Goal: Task Accomplishment & Management: Complete application form

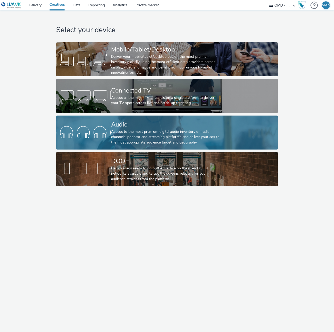
click at [141, 128] on div "Audio" at bounding box center [166, 124] width 110 height 9
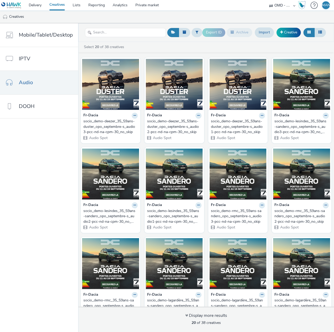
click at [25, 192] on nav "Mobile/Tablet/Desktop IPTV Audio DOOH" at bounding box center [39, 177] width 78 height 308
click at [103, 127] on div "socio_demo-deezer_35_59ans-duster_opo_septembre-s_audio3-pcc-nd-na-cpm-30_no_sk…" at bounding box center [109, 127] width 52 height 16
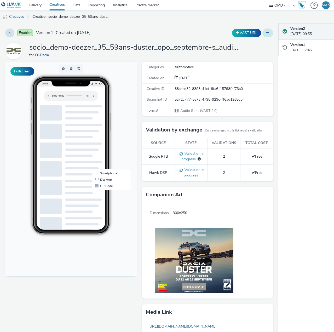
click at [267, 32] on button at bounding box center [267, 32] width 11 height 9
click at [258, 43] on link "Edit" at bounding box center [253, 43] width 39 height 10
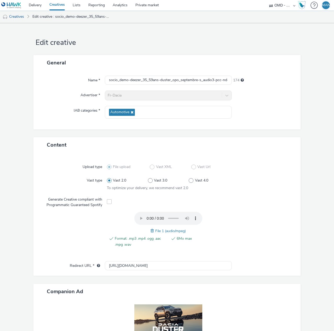
click at [150, 231] on span at bounding box center [152, 231] width 5 height 6
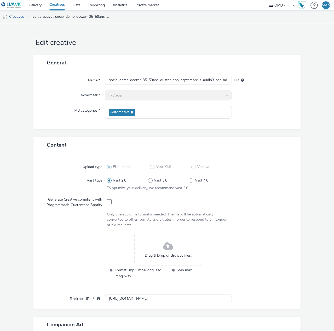
click at [160, 245] on div "Drag & Drop or Browse files." at bounding box center [168, 249] width 68 height 34
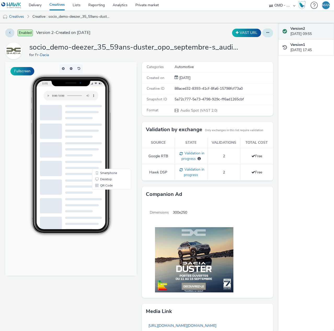
click at [267, 35] on button at bounding box center [267, 32] width 11 height 9
click at [252, 45] on link "Edit" at bounding box center [253, 43] width 39 height 10
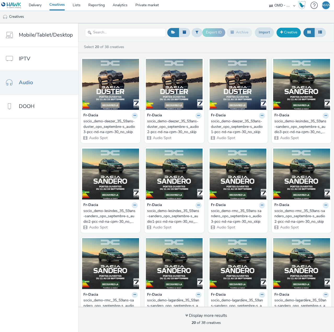
click at [284, 31] on link "Creative" at bounding box center [288, 32] width 24 height 9
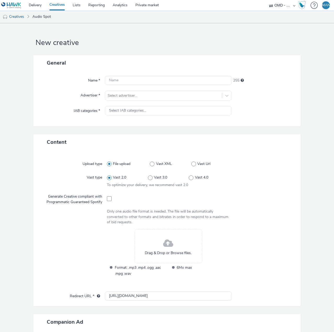
click at [145, 240] on div "Drag & Drop or Browse files." at bounding box center [168, 246] width 68 height 34
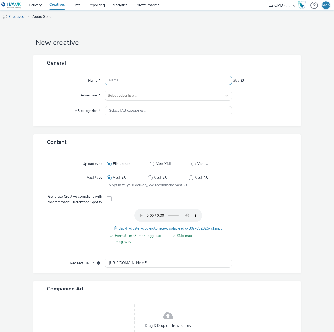
click at [125, 79] on input "text" at bounding box center [168, 80] width 127 height 9
paste input "socio_demo-rmc_35_59ans-duster_opo_septembre-s_audio-pcc-nd-na-cpm-30_no_skip"
click at [177, 81] on input "socio_demo-rmc_35_59ans-duster_opo_septembre-s_audio-pcc-nd-na-cpm-30_no_skip" at bounding box center [168, 80] width 127 height 9
type input "socio_demo-rmc_35_59ans-duster_opo_septembre-s_audio1-pcc-nd-na-cpm-30_no_skip"
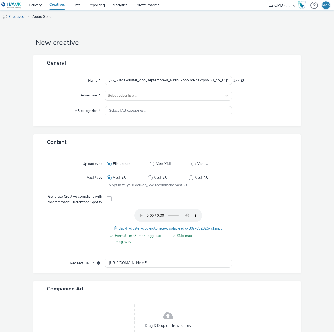
scroll to position [0, 0]
click at [140, 262] on input "[URL][DOMAIN_NAME]" at bounding box center [168, 262] width 127 height 9
paste input "www.dacia.fr/gamme-electrique-et-hybride/duster-suv.html?utm_medium=display&utm…"
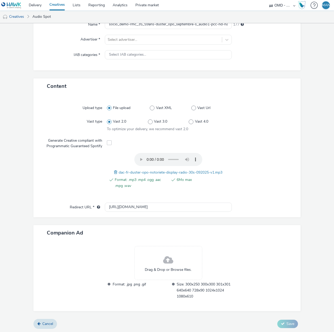
click at [160, 261] on div "Drag & Drop or Browse files." at bounding box center [168, 263] width 68 height 34
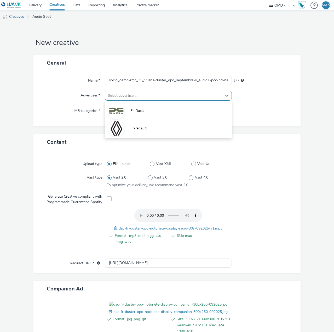
click at [134, 94] on div at bounding box center [163, 95] width 111 height 6
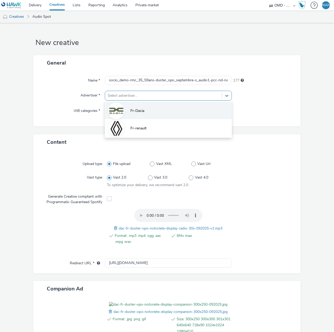
click at [130, 108] on li "Fr-Dacia" at bounding box center [168, 110] width 127 height 17
type input "[URL][DOMAIN_NAME]"
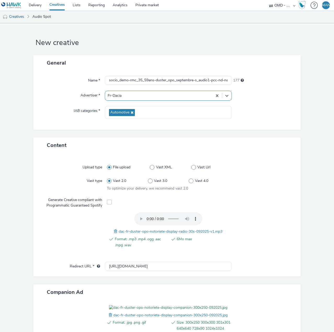
click at [256, 189] on div at bounding box center [259, 183] width 61 height 15
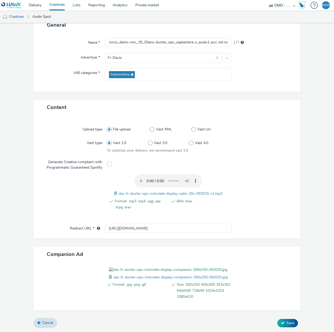
scroll to position [67, 0]
click at [281, 321] on icon at bounding box center [283, 323] width 4 height 4
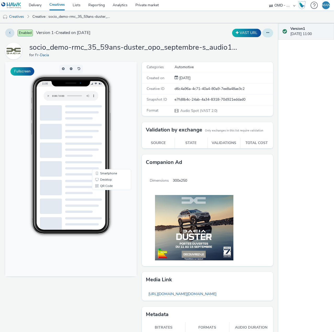
click at [266, 32] on icon at bounding box center [267, 33] width 3 height 4
click at [254, 45] on link "Edit" at bounding box center [253, 43] width 39 height 10
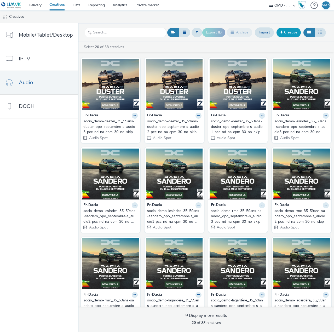
click at [284, 33] on link "Creative" at bounding box center [288, 32] width 24 height 9
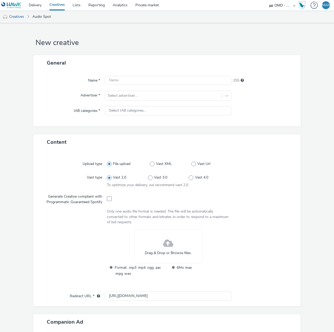
click at [150, 241] on div "Drag & Drop or Browse files." at bounding box center [168, 246] width 68 height 34
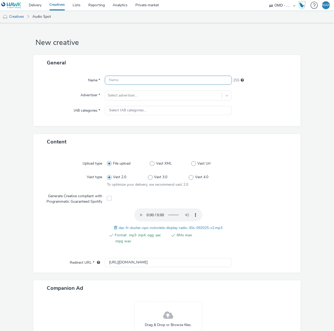
click at [186, 83] on input "text" at bounding box center [168, 80] width 127 height 9
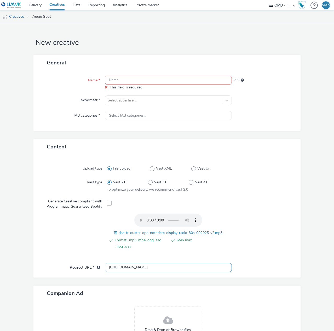
click at [127, 263] on input "[URL][DOMAIN_NAME]" at bounding box center [168, 267] width 127 height 9
paste input "socio_demo-rmc_35_59ans-duster_opo_septembre-s_audio-pcc-nd-na-cpm-30_no_skip"
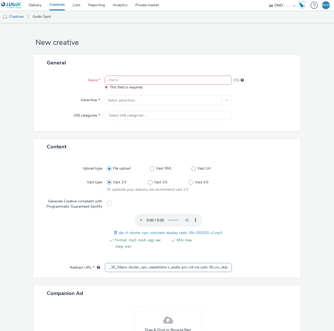
type input "socio_demo-rmc_35_59ans-duster_opo_septembre-s_audio-pcc-nd-na-cpm-30_no_skip"
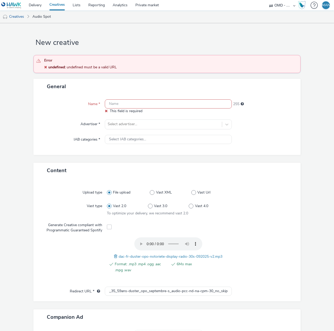
scroll to position [0, 0]
click at [135, 81] on div "General Name * This field is required 255 Advertiser * Select advertiser... IAB…" at bounding box center [166, 117] width 267 height 76
paste input "socio_demo-rmc_35_59ans-duster_opo_septembre-s_audio-pcc-nd-na-cpm-30_no_skip"
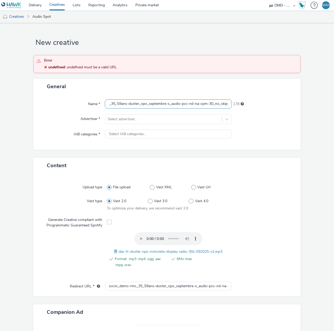
click at [177, 103] on input "socio_demo-rmc_35_59ans-duster_opo_septembre-s_audio-pcc-nd-na-cpm-30_no_skip" at bounding box center [168, 103] width 127 height 9
type input "socio_demo-rmc_35_59ans-duster_opo_septembre-s_audio2-pcc-nd-na-cpm-30_no_skip"
click at [136, 287] on input "socio_demo-rmc_35_59ans-duster_opo_septembre-s_audio-pcc-nd-na-cpm-30_no_skip" at bounding box center [168, 286] width 127 height 9
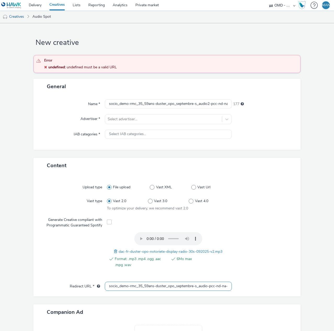
click at [136, 287] on input "socio_demo-rmc_35_59ans-duster_opo_septembre-s_audio-pcc-nd-na-cpm-30_no_skip" at bounding box center [168, 286] width 127 height 9
paste input "[URL][DOMAIN_NAME]"
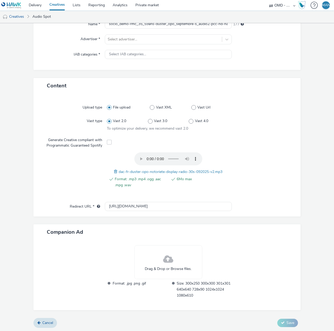
click at [172, 263] on div "Drag & Drop or Browse files." at bounding box center [168, 262] width 68 height 34
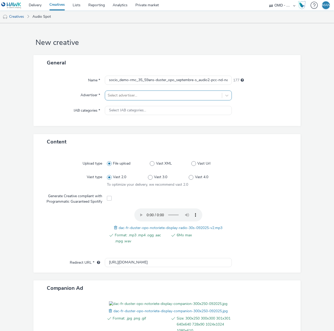
click at [166, 96] on div at bounding box center [163, 95] width 111 height 6
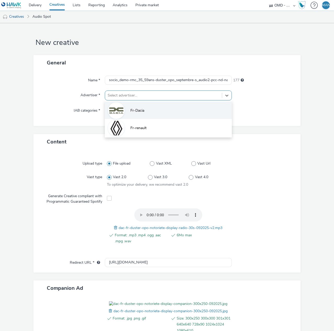
click at [154, 108] on li "Fr-Dacia" at bounding box center [168, 110] width 127 height 17
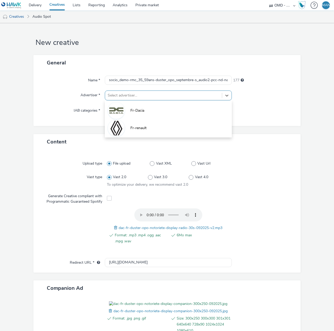
type input "http://www.dacia.fr"
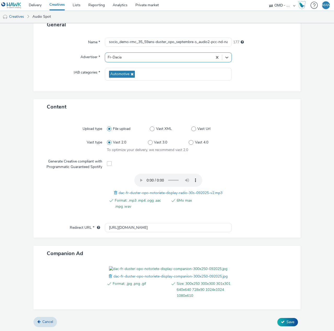
scroll to position [67, 0]
click at [282, 322] on button "Save" at bounding box center [287, 322] width 21 height 8
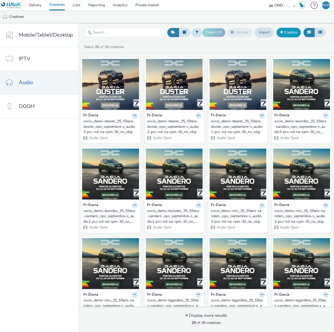
click at [288, 33] on link "Creative" at bounding box center [288, 32] width 24 height 9
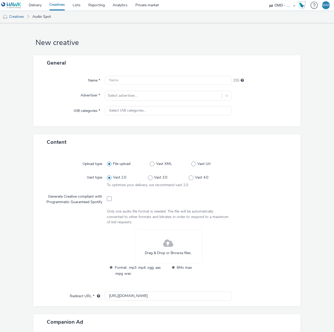
click at [166, 253] on span "Drag & Drop or Browse files." at bounding box center [168, 252] width 47 height 5
click at [118, 80] on input "text" at bounding box center [168, 80] width 127 height 9
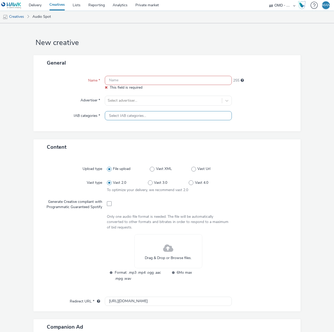
click at [141, 111] on div "Select IAB categories..." at bounding box center [168, 115] width 127 height 9
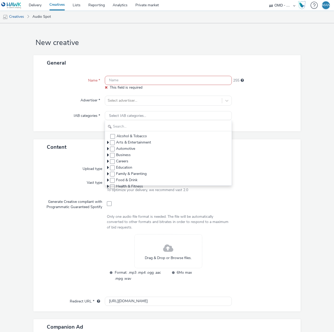
click at [243, 222] on div at bounding box center [259, 222] width 61 height 16
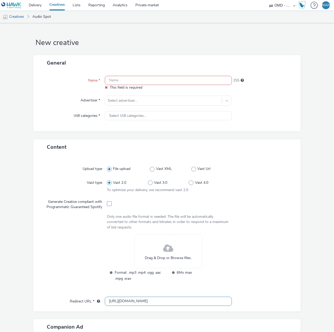
click at [127, 296] on input "[URL][DOMAIN_NAME]" at bounding box center [168, 300] width 127 height 9
click at [127, 299] on input "[URL][DOMAIN_NAME]" at bounding box center [168, 300] width 127 height 9
click at [128, 299] on input "[URL][DOMAIN_NAME]" at bounding box center [168, 300] width 127 height 9
paste input "[DOMAIN_NAME][URL]"
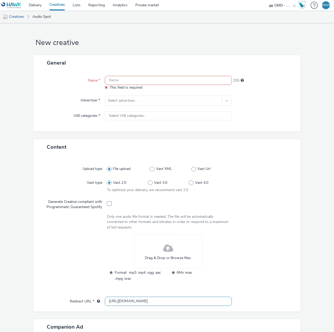
scroll to position [0, 380]
type input "[URL][DOMAIN_NAME]"
click at [126, 82] on input "text" at bounding box center [168, 80] width 127 height 9
paste input "socio_demo-rmc_35_59ans-duster_opo_septembre-s_audio-pcc-nd-na-cpm-30_no_skip"
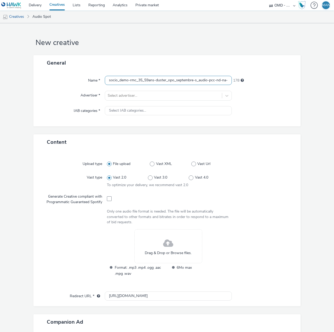
scroll to position [0, 29]
click at [178, 80] on input "socio_demo-rmc_35_59ans-duster_opo_septembre-s_audio-pcc-nd-na-cpm-30_no_skip" at bounding box center [168, 80] width 127 height 9
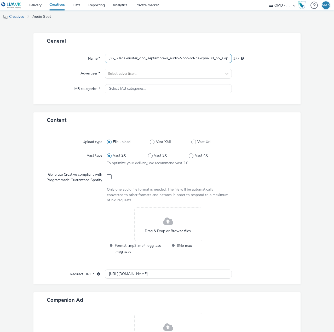
scroll to position [52, 0]
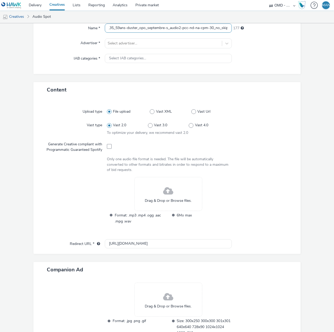
type input "socio_demo-rmc_35_59ans-duster_opo_septembre-s_audio2-pcc-nd-na-cpm-30_no_skip"
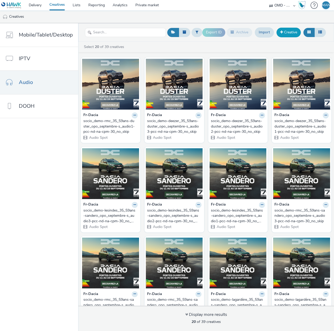
click at [287, 32] on link "Creative" at bounding box center [288, 32] width 24 height 9
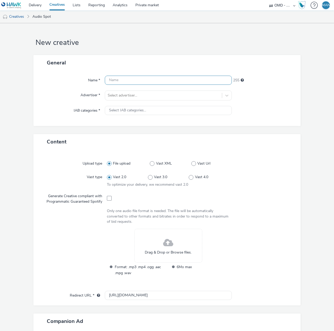
click at [144, 82] on input "text" at bounding box center [168, 80] width 127 height 9
paste input "socio_demo-rmc_35_59ans-duster_opo_septembre-s_audio-pcc-nd-na-cpm-30_no_skip"
drag, startPoint x: 185, startPoint y: 80, endPoint x: 36, endPoint y: 77, distance: 148.3
click at [36, 77] on div "Name * socio_demo-rmc_35_59ans-duster_opo_septembre-s_audio-pcc-nd-na-cpm-30_no…" at bounding box center [166, 98] width 267 height 56
click at [177, 81] on input "socio_demo-rmc_35_59ans-duster_opo_septembre-s_audio-pcc-nd-na-cpm-30_no_skip" at bounding box center [168, 80] width 127 height 9
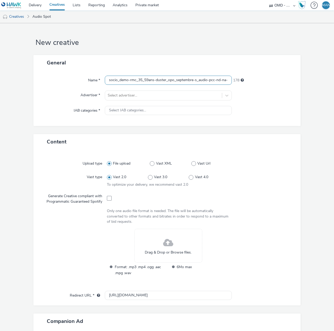
click at [206, 81] on input "socio_demo-rmc_35_59ans-duster_opo_septembre-s_audio-pcc-nd-na-cpm-30_no_skip" at bounding box center [168, 80] width 127 height 9
type input "socio_demo-rmc_35_59ans-duster_opo_septembre-s_audio3-pcc-nd-na-cpm-30_no_skip"
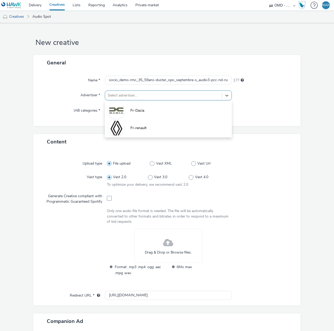
click at [151, 94] on div at bounding box center [163, 95] width 111 height 6
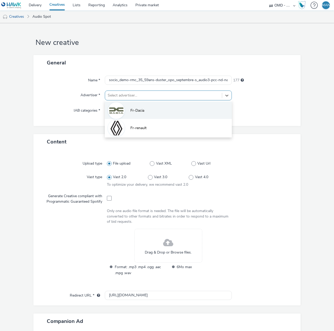
click at [143, 107] on li "Fr-Dacia" at bounding box center [168, 110] width 127 height 17
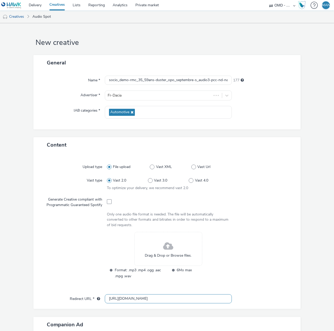
click at [141, 299] on input "[URL][DOMAIN_NAME]" at bounding box center [168, 299] width 127 height 9
click at [139, 301] on input "[URL][DOMAIN_NAME]" at bounding box center [168, 299] width 127 height 9
click at [138, 301] on input "[URL][DOMAIN_NAME]" at bounding box center [168, 299] width 127 height 9
click at [142, 298] on input "[URL][DOMAIN_NAME]" at bounding box center [168, 299] width 127 height 9
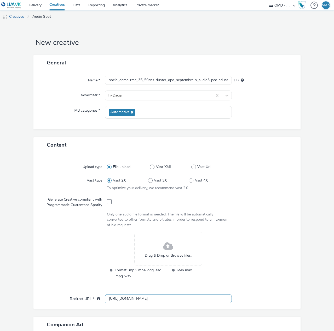
click at [142, 298] on input "[URL][DOMAIN_NAME]" at bounding box center [168, 299] width 127 height 9
paste input "s://[DOMAIN_NAME][URL]"
type input "[URL][DOMAIN_NAME]"
click at [172, 252] on div "Drag & Drop or Browse files." at bounding box center [168, 249] width 68 height 34
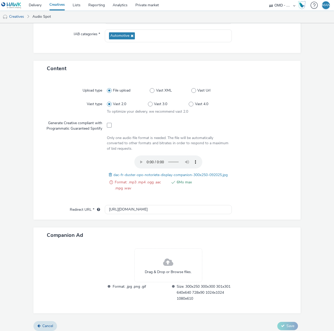
scroll to position [79, 0]
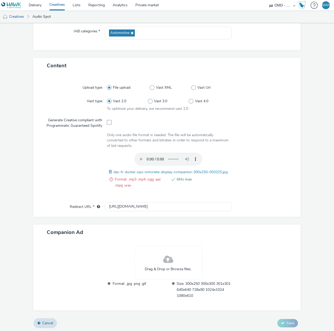
click at [109, 172] on span at bounding box center [111, 172] width 5 height 6
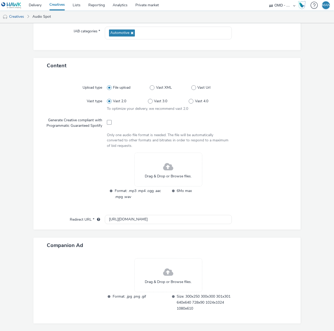
click at [151, 173] on div "Drag & Drop or Browse files." at bounding box center [168, 170] width 68 height 34
click at [182, 280] on span "Drag & Drop or Browse files." at bounding box center [168, 282] width 47 height 5
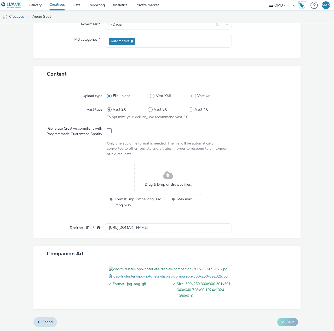
click at [155, 172] on div "Drag & Drop or Browse files." at bounding box center [168, 178] width 68 height 34
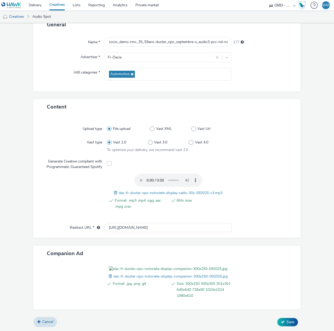
scroll to position [67, 0]
click at [287, 323] on span "Save" at bounding box center [290, 322] width 8 height 5
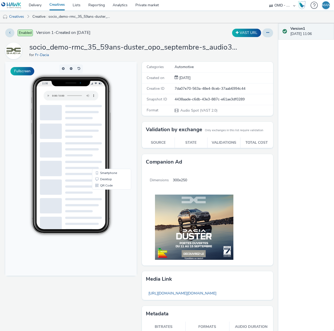
click at [54, 5] on link "Creatives" at bounding box center [56, 5] width 23 height 10
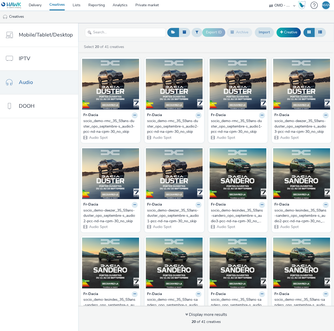
click at [50, 209] on nav "Mobile/Tablet/Desktop IPTV Audio DOOH" at bounding box center [39, 177] width 78 height 308
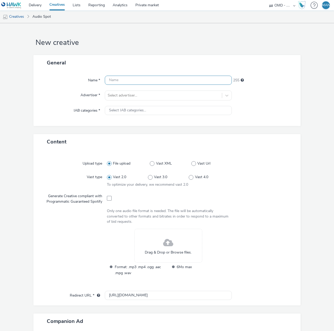
click at [132, 79] on input "text" at bounding box center [168, 80] width 127 height 9
paste input "socio_demo-lagardère_35_59ans-duster_opo_septembre-s_audio-pcc-nd-na-cpm-30_no_…"
click at [176, 81] on input "socio_demo-lagardère_35_59ans-duster_opo_septembre-s_audio-pcc-nd-na-cpm-30_no_…" at bounding box center [168, 80] width 127 height 9
type input "socio_demo-lagardère_35_59ans-duster_opo_septembre-s_audio1-pcc-nd-na-cpm-30_no…"
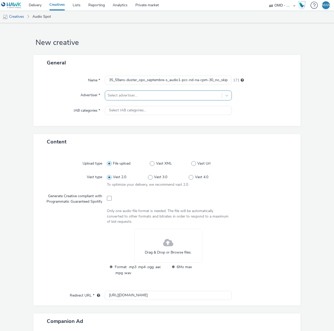
click at [142, 94] on div at bounding box center [163, 95] width 111 height 6
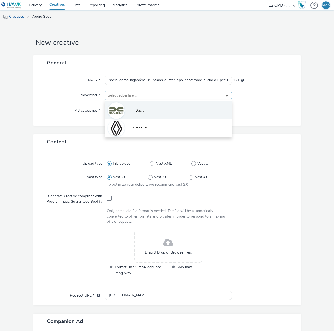
click at [136, 109] on span "Fr-Dacia" at bounding box center [137, 110] width 14 height 5
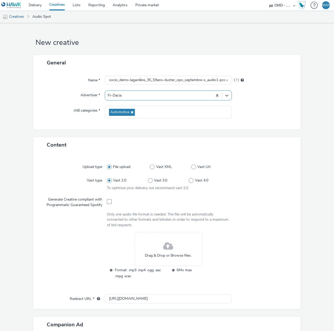
click at [148, 253] on span "Drag & Drop or Browse files." at bounding box center [168, 255] width 47 height 5
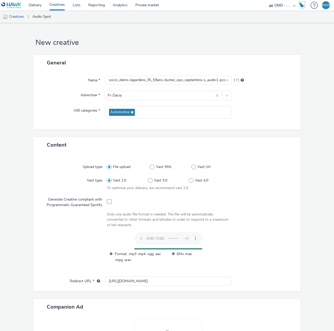
scroll to position [75, 0]
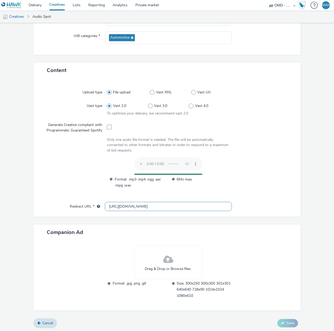
click at [149, 203] on input "[URL][DOMAIN_NAME]" at bounding box center [168, 206] width 127 height 9
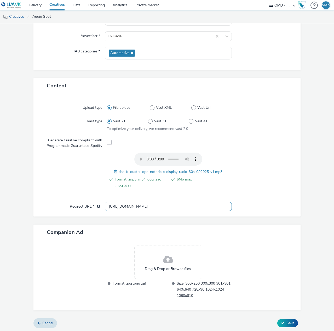
paste input "s://[DOMAIN_NAME][URL]"
type input "[URL][DOMAIN_NAME]"
click at [168, 270] on span "Drag & Drop or Browse files." at bounding box center [168, 269] width 47 height 5
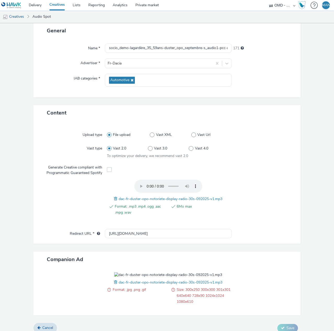
scroll to position [37, 0]
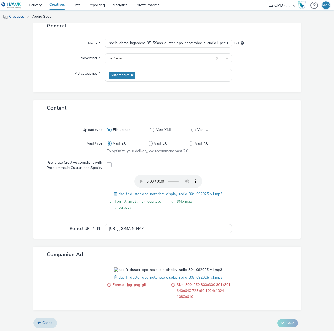
click at [87, 18] on ul "Creatives Audio Spot" at bounding box center [167, 16] width 334 height 13
click at [119, 279] on span "dac-fr-duster-opo-notoriete-display-radio-30s-092025-v1.mp3" at bounding box center [171, 277] width 104 height 5
click at [114, 279] on span at bounding box center [116, 278] width 5 height 6
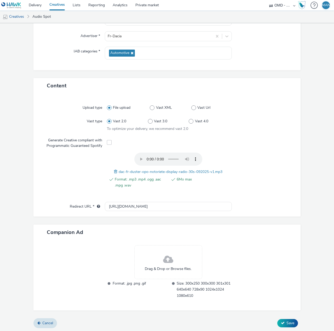
click at [146, 264] on div "Drag & Drop or Browse files." at bounding box center [168, 262] width 68 height 34
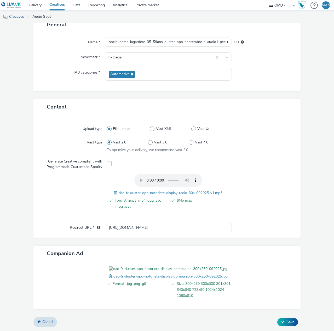
scroll to position [67, 0]
click at [286, 322] on span "Save" at bounding box center [290, 322] width 8 height 5
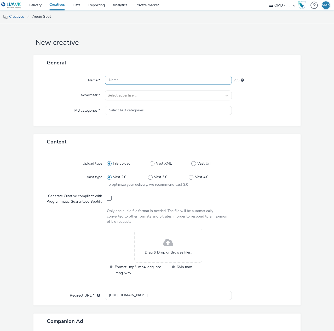
click at [127, 78] on input "text" at bounding box center [168, 80] width 127 height 9
paste input "socio_demo-lagardère_35_59ans-duster_opo_septembre-s_audio-pcc-nd-na-cpm-30_no_…"
click at [178, 80] on input "socio_demo-lagardère_35_59ans-duster_opo_septembre-s_audio-pcc-nd-na-cpm-30_no_…" at bounding box center [168, 80] width 127 height 9
type input "socio_demo-lagardère_35_59ans-duster_opo_septembre-s_audio2-pcc-nd-na-cpm-30_no…"
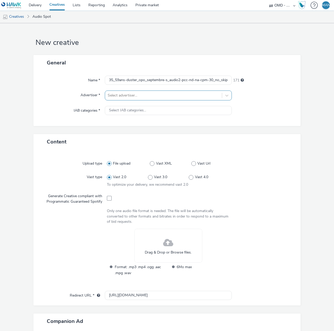
scroll to position [0, 0]
click at [165, 96] on div at bounding box center [163, 95] width 111 height 6
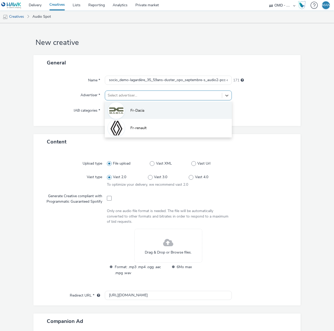
click at [152, 111] on li "Fr-Dacia" at bounding box center [168, 110] width 127 height 17
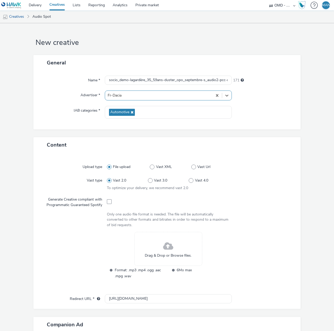
scroll to position [92, 0]
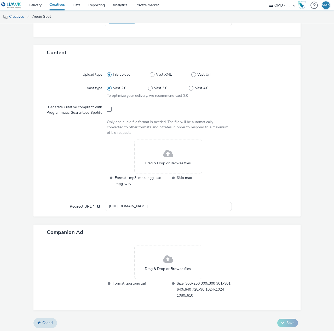
click at [167, 262] on span at bounding box center [168, 260] width 10 height 14
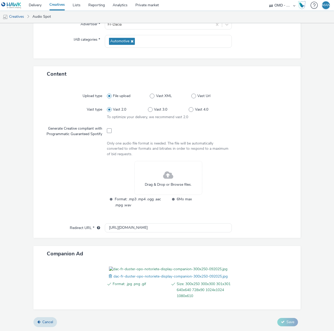
click at [149, 161] on div "Drag & Drop or Browse files." at bounding box center [168, 178] width 68 height 34
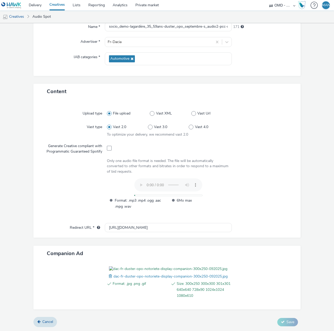
scroll to position [83, 0]
click at [137, 223] on input "[URL][DOMAIN_NAME]" at bounding box center [168, 227] width 127 height 9
paste input "s://[DOMAIN_NAME][URL]"
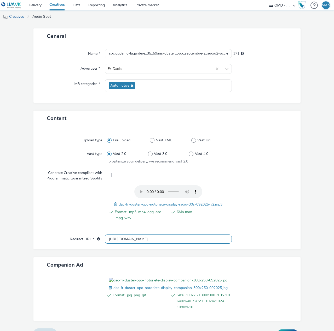
scroll to position [67, 0]
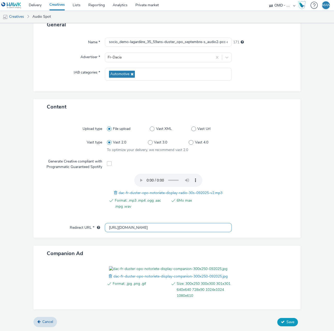
type input "[URL][DOMAIN_NAME]"
click at [282, 325] on button "Save" at bounding box center [287, 322] width 21 height 8
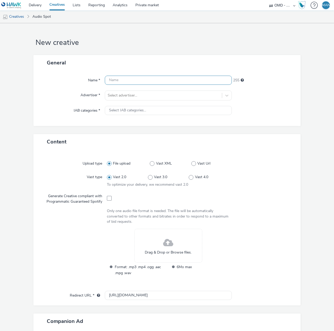
click at [138, 79] on input "text" at bounding box center [168, 80] width 127 height 9
paste input "socio_demo-lagardère_35_59ans-duster_opo_septembre-s_audio-pcc-nd-na-cpm-30_no_…"
click at [178, 81] on input "socio_demo-lagardère_35_59ans-duster_opo_septembre-s_audio-pcc-nd-na-cpm-30_no_…" at bounding box center [168, 80] width 127 height 9
type input "socio_demo-lagardère_35_59ans-duster_opo_septembre-s_audio3-pcc-nd-na-cpm-30_no…"
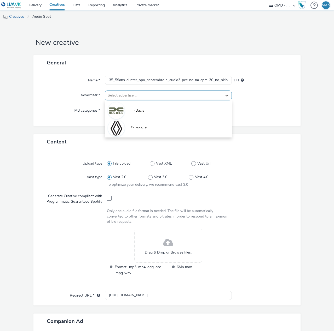
scroll to position [0, 0]
click at [171, 97] on div at bounding box center [163, 95] width 111 height 6
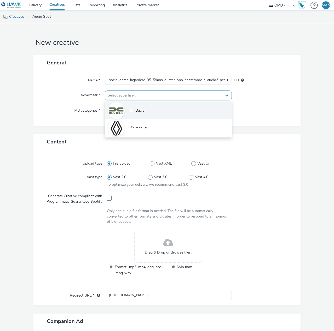
click at [161, 110] on li "Fr-Dacia" at bounding box center [168, 110] width 127 height 17
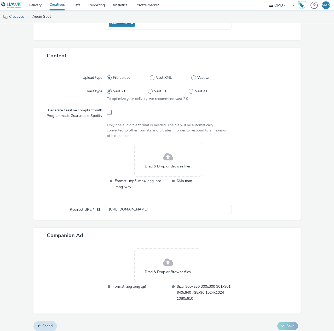
scroll to position [92, 0]
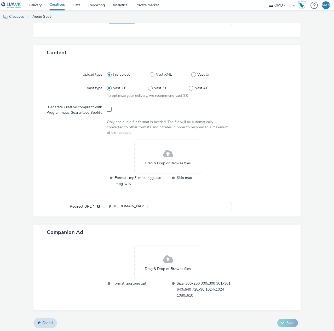
click at [145, 262] on div "Drag & Drop or Browse files." at bounding box center [168, 262] width 68 height 34
click at [145, 161] on span "Drag & Drop or Browse files." at bounding box center [168, 163] width 47 height 5
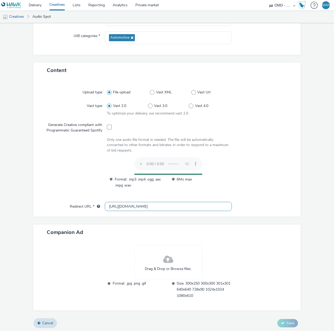
click at [144, 207] on input "[URL][DOMAIN_NAME]" at bounding box center [168, 206] width 127 height 9
paste input "s://[DOMAIN_NAME][URL]"
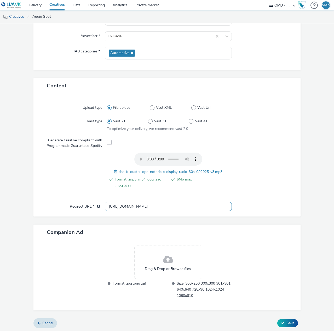
type input "[URL][DOMAIN_NAME]"
click at [169, 260] on span at bounding box center [168, 260] width 10 height 14
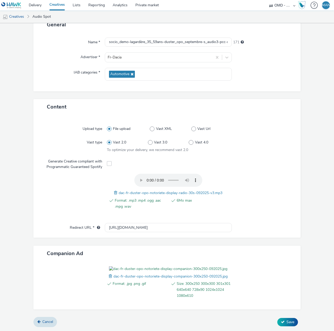
scroll to position [67, 0]
click at [289, 323] on span "Save" at bounding box center [290, 322] width 8 height 5
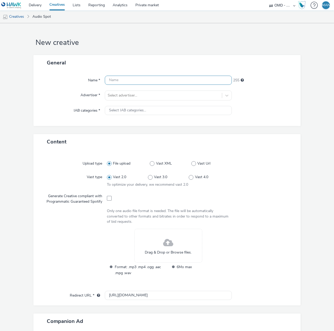
click at [127, 77] on input "text" at bounding box center [168, 80] width 127 height 9
paste input "socio_demo-m6_35_59ans-duster_opo_septembre-s_audio-pcc-nd-na-cpm-30_no_skip"
click at [178, 79] on input "socio_demo-m6_35_59ans-duster_opo_septembre-s_audio-pcc-nd-na-cpm-30_no_skip" at bounding box center [168, 80] width 127 height 9
click at [177, 80] on input "socio_demo-m6_35_59ans-duster_opo_septembre-s_audio-pcc-nd-na-cpm-30_no_skip" at bounding box center [168, 80] width 127 height 9
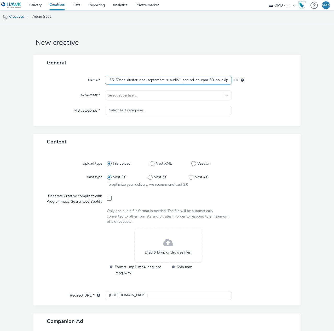
type input "socio_demo-m6_35_59ans-duster_opo_septembre-s_audio1-pcc-nd-na-cpm-30_no_skip"
click at [136, 91] on div "Name * socio_demo-m6_35_59ans-duster_opo_septembre-s_audio1-pcc-nd-na-cpm-30_no…" at bounding box center [166, 98] width 267 height 56
click at [136, 94] on div at bounding box center [163, 95] width 111 height 6
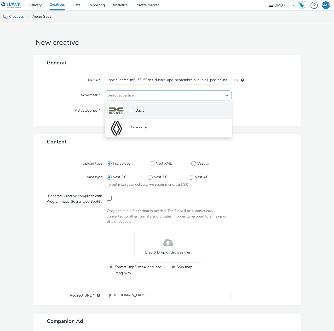
click at [134, 109] on span "Fr-Dacia" at bounding box center [137, 110] width 14 height 5
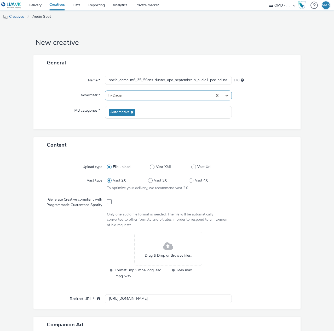
click at [154, 252] on div "Drag & Drop or Browse files." at bounding box center [168, 249] width 68 height 34
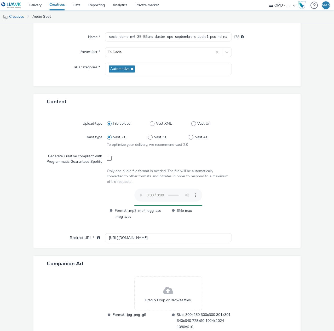
scroll to position [75, 0]
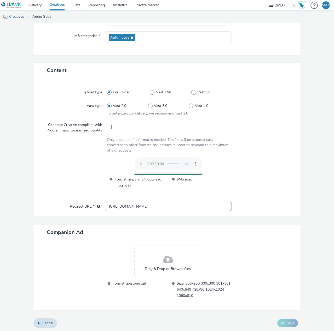
click at [151, 208] on input "[URL][DOMAIN_NAME]" at bounding box center [168, 206] width 127 height 9
paste input "s://[DOMAIN_NAME][URL]"
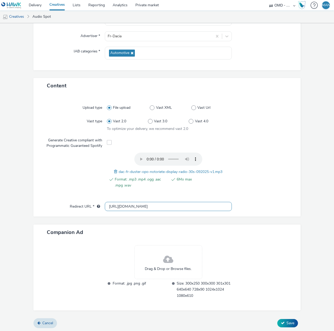
type input "[URL][DOMAIN_NAME]"
click at [174, 268] on span "Drag & Drop or Browse files." at bounding box center [168, 269] width 47 height 5
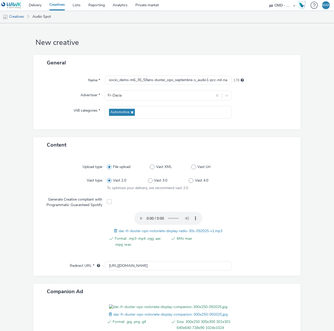
scroll to position [67, 0]
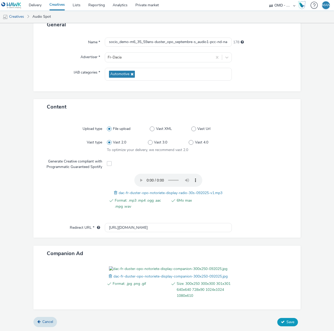
click at [286, 321] on span "Save" at bounding box center [290, 322] width 8 height 5
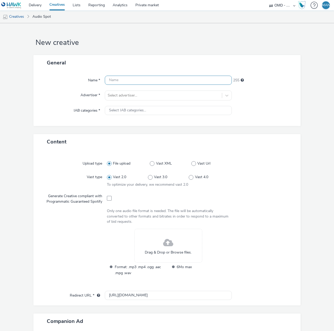
click at [146, 79] on input "text" at bounding box center [168, 80] width 127 height 9
paste input "[URL][DOMAIN_NAME]"
type input "[URL][DOMAIN_NAME]"
drag, startPoint x: 155, startPoint y: 80, endPoint x: 71, endPoint y: 82, distance: 83.8
click at [71, 82] on div "Name * [URL][DOMAIN_NAME] 0" at bounding box center [167, 80] width 256 height 9
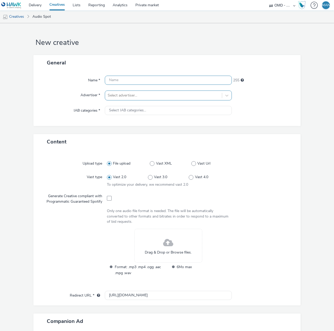
paste input "socio_demo-lagardère_35_59ans-duster_opo_septembre-s_audio-pcc-nd-na-cpm-30_no_…"
type input "socio_demo-lagardère_35_59ans-duster_opo_septembre-s_audio-pcc-nd-na-cpm-30_no_…"
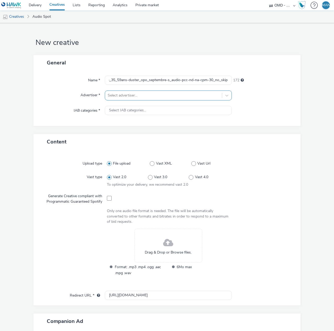
scroll to position [0, 0]
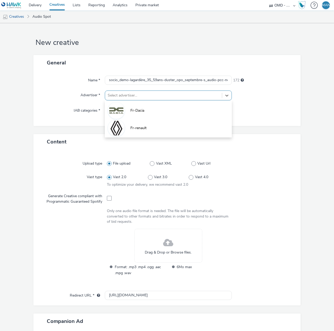
click at [141, 95] on div at bounding box center [163, 95] width 111 height 6
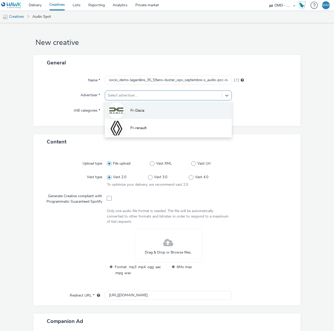
click at [135, 110] on span "Fr-Dacia" at bounding box center [137, 110] width 14 height 5
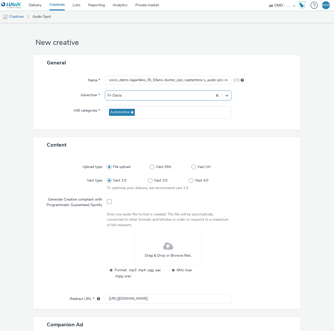
scroll to position [92, 0]
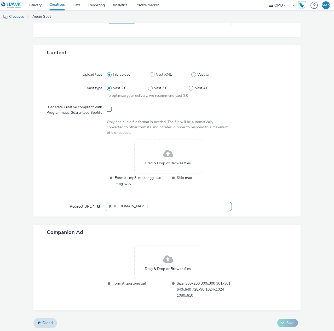
click at [144, 206] on input "[URL][DOMAIN_NAME]" at bounding box center [168, 206] width 127 height 9
click at [144, 206] on input "http://www.dacia.fr" at bounding box center [168, 206] width 127 height 9
paste input "s://www.dacia.fr/gamme-electrique-et-hybride/duster-suv.html?utm_medium=display…"
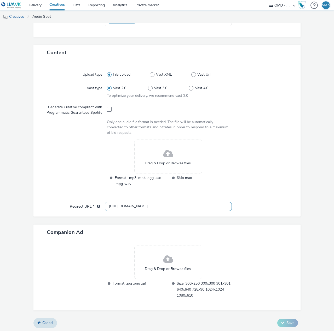
type input "[URL][DOMAIN_NAME]"
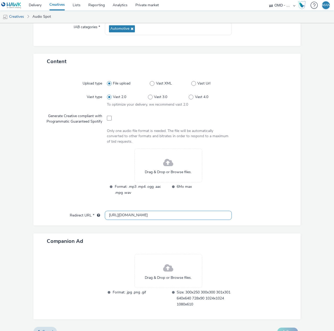
scroll to position [92, 0]
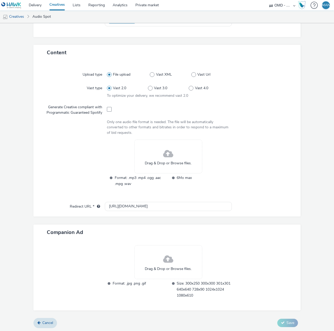
click at [168, 263] on span at bounding box center [168, 260] width 10 height 14
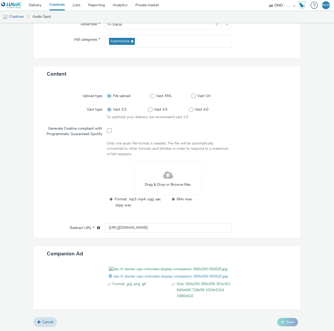
scroll to position [0, 0]
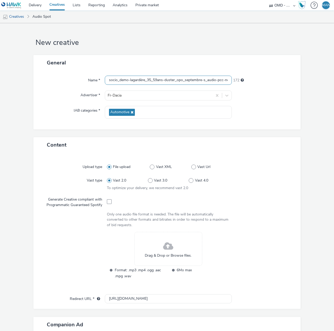
click at [184, 81] on input "socio_demo-lagardère_35_59ans-duster_opo_septembre-s_audio-pcc-nd-na-cpm-30_no_…" at bounding box center [168, 80] width 127 height 9
click at [163, 82] on input "socio_demo-lagardère_35_59ans-duster_opo_septembre-s_audio-pcc-nd-na-cpm-30_no_…" at bounding box center [168, 80] width 127 height 9
click at [127, 80] on input "socio_demo-lagardère_35_59ans-duster_opo_septembre-s_audio-pcc-nd-na-cpm-30_no_…" at bounding box center [168, 80] width 127 height 9
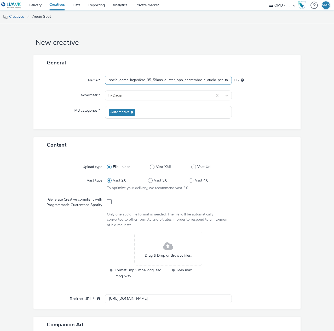
click at [127, 80] on input "socio_demo-lagardère_35_59ans-duster_opo_septembre-s_audio-pcc-nd-na-cpm-30_no_…" at bounding box center [168, 80] width 127 height 9
paste input "m6"
drag, startPoint x: 132, startPoint y: 82, endPoint x: 48, endPoint y: 77, distance: 84.0
click at [37, 77] on div "Name * socio_demo-m6_35_59ans-duster_opo_septembre-s_audio-pcc-nd-na-cpm-30_no_…" at bounding box center [166, 99] width 267 height 59
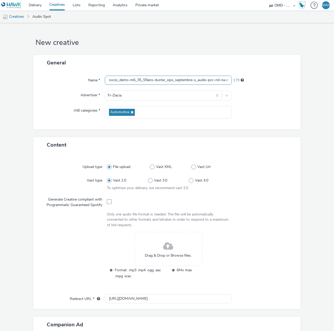
click at [198, 83] on input "socio_demo-m6_35_59ans-duster_opo_septembre-s_audio-pcc-nd-na-cpm-30_no_skip" at bounding box center [168, 80] width 127 height 9
click at [205, 79] on input "socio_demo-m6_35_59ans-duster_opo_septembre-s_audio-pcc-nd-na-cpm-30_no_skip" at bounding box center [168, 80] width 127 height 9
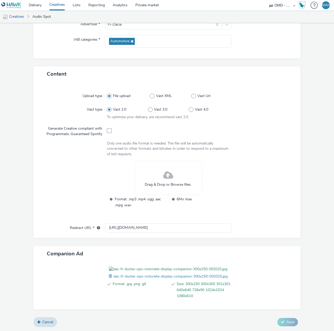
scroll to position [78, 0]
type input "socio_demo-m6_35_59ans-duster_opo_septembre-s_audio2-pcc-nd-na-cpm-30_no_skip"
click at [160, 162] on div "Drag & Drop or Browse files." at bounding box center [168, 178] width 68 height 34
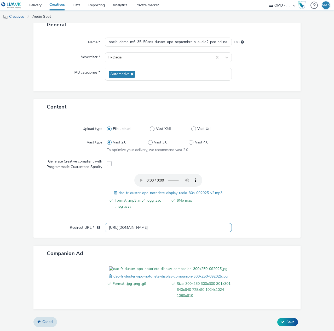
scroll to position [67, 0]
click at [285, 327] on button "Save" at bounding box center [287, 322] width 21 height 8
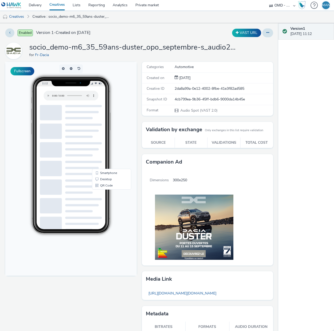
click at [61, 6] on link "Creatives" at bounding box center [56, 5] width 23 height 10
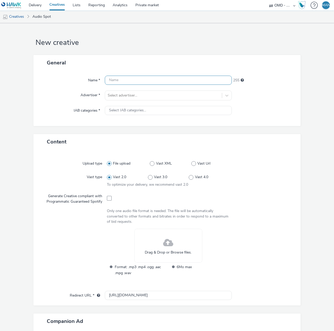
click at [125, 78] on input "text" at bounding box center [168, 80] width 127 height 9
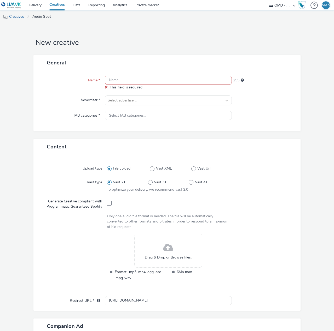
click at [188, 82] on input "text" at bounding box center [168, 80] width 127 height 9
paste input "socio_demo-m6_35_59ans-duster_opo_septembre-s_audio-pcc-nd-na-cpm-30_no_skip"
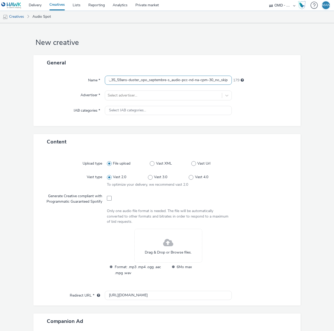
click at [178, 80] on input "socio_demo-m6_35_59ans-duster_opo_septembre-s_audio-pcc-nd-na-cpm-30_no_skip" at bounding box center [168, 80] width 127 height 9
drag, startPoint x: 172, startPoint y: 81, endPoint x: -70, endPoint y: 82, distance: 241.5
click at [0, 82] on html "Delivery Creatives Lists Reporting Analytics Private market OMD - Renault Group…" at bounding box center [167, 165] width 334 height 331
type input "socio_demo-m6_35_59ans-duster_opo_septembre-s_audio3-pcc-nd-na-cpm-30_no_skip"
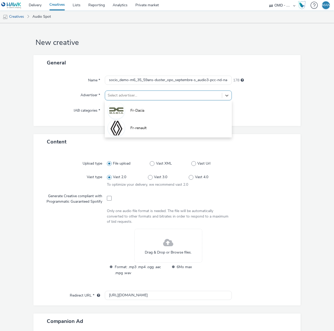
scroll to position [0, 0]
click at [117, 96] on div at bounding box center [163, 95] width 111 height 6
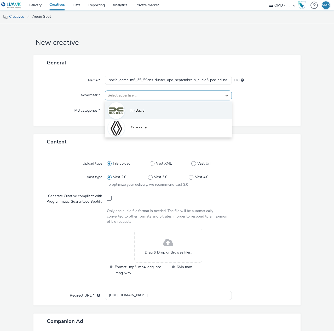
click at [127, 113] on li "Fr-Dacia" at bounding box center [168, 110] width 127 height 17
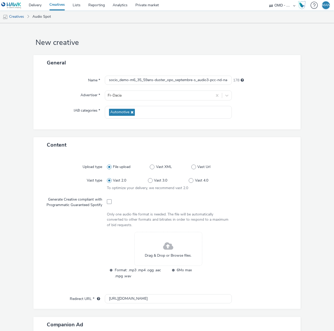
click at [152, 246] on div "Drag & Drop or Browse files." at bounding box center [168, 249] width 68 height 34
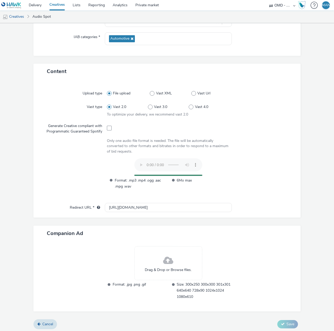
scroll to position [75, 0]
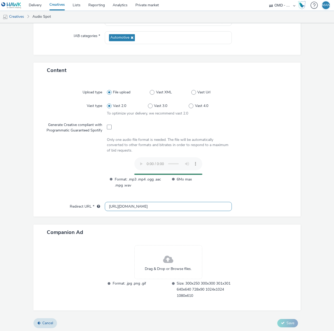
click at [154, 205] on input "[URL][DOMAIN_NAME]" at bounding box center [168, 206] width 127 height 9
click at [154, 205] on input "http://www.dacia.fr" at bounding box center [168, 206] width 127 height 9
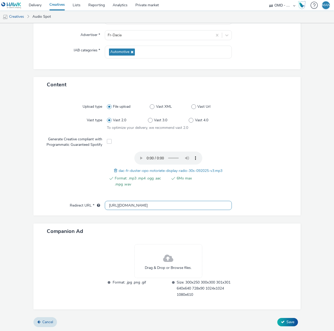
scroll to position [59, 0]
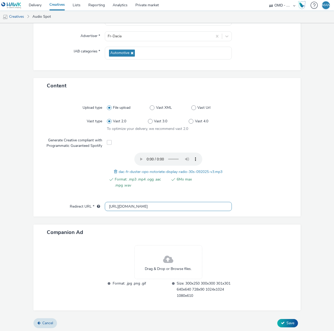
paste input "s://www.dacia.fr/gamme-electrique-et-hybride/duster-suv.html?utm_medium=display…"
type input "[URL][DOMAIN_NAME]"
click at [236, 252] on div at bounding box center [263, 275] width 63 height 60
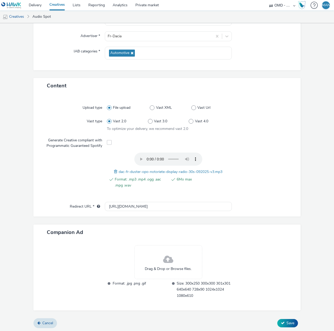
click at [172, 264] on div "Drag & Drop or Browse files." at bounding box center [168, 262] width 68 height 34
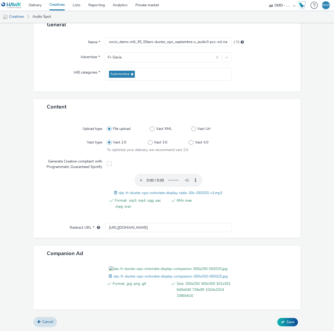
scroll to position [67, 0]
click at [281, 322] on button "Save" at bounding box center [287, 322] width 21 height 8
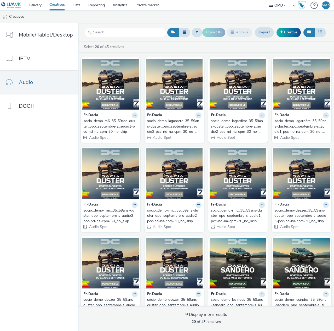
click at [109, 125] on div "socio_demo-m6_35_59ans-duster_opo_septembre-s_audio1-pcc-nd-na-cpm-30_no_skip" at bounding box center [109, 127] width 52 height 16
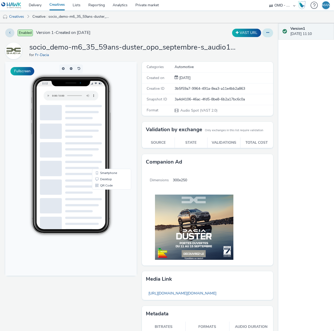
click at [266, 34] on button at bounding box center [267, 32] width 11 height 9
click at [254, 44] on link "Edit" at bounding box center [253, 43] width 39 height 10
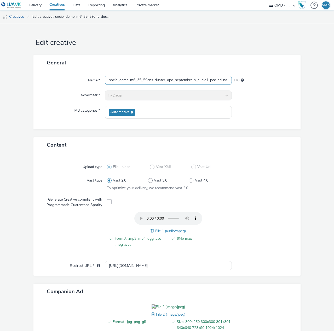
drag, startPoint x: 194, startPoint y: 78, endPoint x: -17, endPoint y: 75, distance: 210.7
click at [0, 75] on html "Delivery Creatives Lists Reporting Analytics Private market OMD - Renault Group…" at bounding box center [167, 165] width 334 height 331
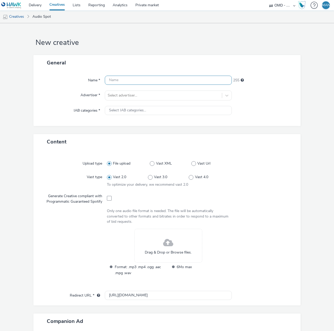
click at [163, 79] on input "text" at bounding box center [168, 80] width 127 height 9
paste input "socio_demo-lesindes_35_59ans-duster_opo_septembre-s_audio-pcc-nd-na-cpm-30_no_s…"
click at [213, 82] on input "socio_demo-lesindes_35_59ans-duster_opo_septembre-s_audio-pcc-nd-na-cpm-30_no_s…" at bounding box center [168, 80] width 127 height 9
type input "socio_demo-lesindes_35_59ans-duster_opo_septembre-s_audio2-pcc-nd-na-cpm-30_no_…"
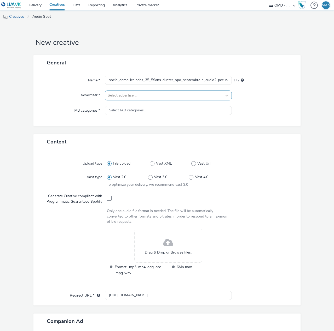
click at [153, 99] on div "Select advertiser..." at bounding box center [163, 95] width 117 height 8
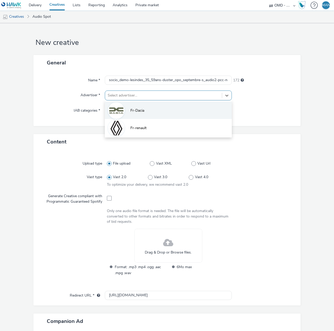
click at [148, 111] on li "Fr-Dacia" at bounding box center [168, 110] width 127 height 17
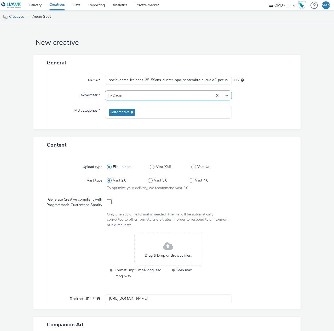
click at [170, 243] on span at bounding box center [168, 247] width 10 height 14
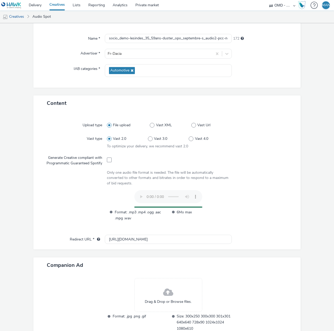
scroll to position [75, 0]
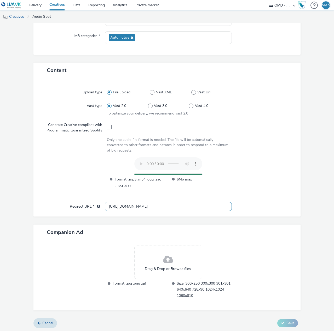
click at [145, 204] on input "[URL][DOMAIN_NAME]" at bounding box center [168, 206] width 127 height 9
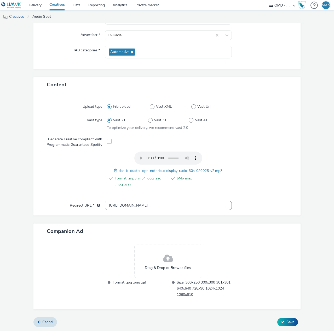
scroll to position [59, 0]
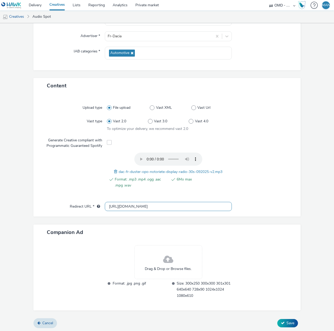
paste input "s://[DOMAIN_NAME][URL]"
type input "[URL][DOMAIN_NAME]"
click at [168, 270] on span "Drag & Drop or Browse files." at bounding box center [168, 269] width 47 height 5
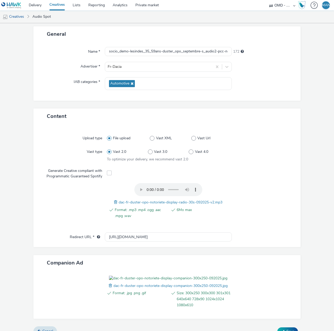
scroll to position [67, 0]
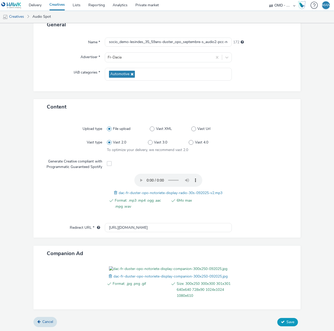
click at [286, 325] on button "Save" at bounding box center [287, 322] width 21 height 8
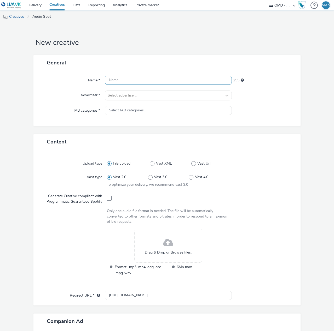
click at [124, 81] on input "text" at bounding box center [168, 80] width 127 height 9
paste input "socio_demo-lesindes_35_59ans-duster_opo_septembre-s_audio-pcc-nd-na-cpm-30_no_s…"
type input "socio_demo-lesindes_35_59ans-duster_opo_septembre-s_audio-pcc-nd-na-cpm-30_no_s…"
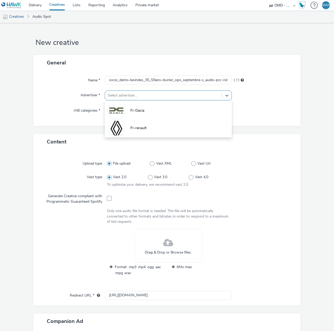
click at [148, 96] on div at bounding box center [163, 95] width 111 height 6
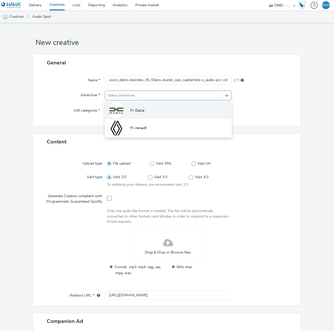
click at [142, 109] on span "Fr-Dacia" at bounding box center [137, 110] width 14 height 5
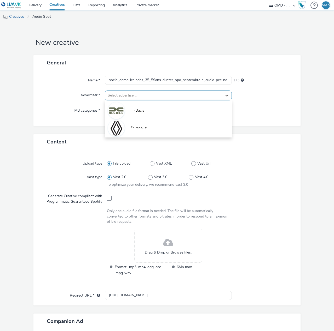
type input "[URL][DOMAIN_NAME]"
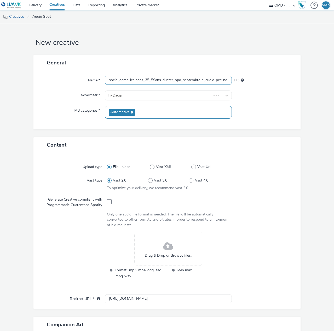
click at [214, 80] on input "socio_demo-lesindes_35_59ans-duster_opo_septembre-s_audio-pcc-nd-na-cpm-30_no_s…" at bounding box center [168, 80] width 127 height 9
click at [213, 80] on input "socio_demo-lesindes_35_59ans-duster_opo_septembre-s_audio-pcc-nd-na-cpm-30_no_s…" at bounding box center [168, 80] width 127 height 9
type input "socio_demo-lesindes_35_59ans-duster_opo_septembre-s_audio1-pcc-nd-na-cpm-30_no_…"
click at [174, 244] on div "Drag & Drop or Browse files." at bounding box center [168, 249] width 68 height 34
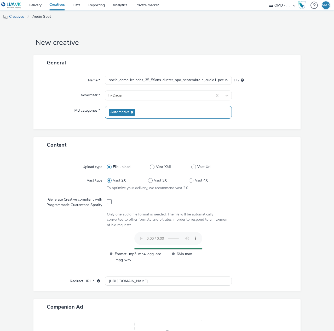
scroll to position [75, 0]
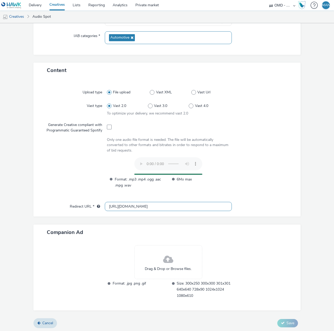
click at [149, 208] on input "[URL][DOMAIN_NAME]" at bounding box center [168, 206] width 127 height 9
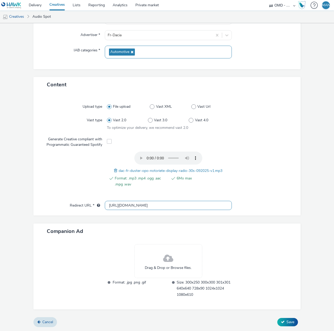
scroll to position [59, 0]
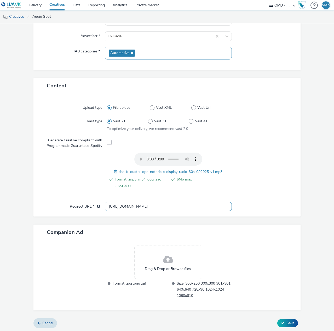
paste input "s://[DOMAIN_NAME][URL]"
type input "[URL][DOMAIN_NAME]"
click at [169, 265] on span at bounding box center [168, 260] width 10 height 14
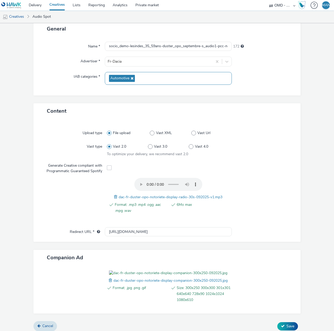
scroll to position [67, 0]
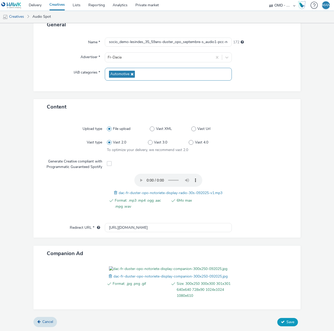
click at [281, 319] on button "Save" at bounding box center [287, 322] width 21 height 8
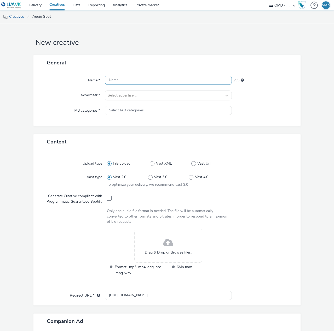
click at [167, 76] on input "text" at bounding box center [168, 80] width 127 height 9
paste input "socio_demo-lesindes_35_59ans-duster_opo_septembre-s_audio-pcc-nd-na-cpm-30_no_s…"
click at [213, 80] on input "socio_demo-lesindes_35_59ans-duster_opo_septembre-s_audio-pcc-nd-na-cpm-30_no_s…" at bounding box center [168, 80] width 127 height 9
type input "socio_demo-lesindes_35_59ans-duster_opo_septembre-s_audio3-pcc-nd-na-cpm-30_no_…"
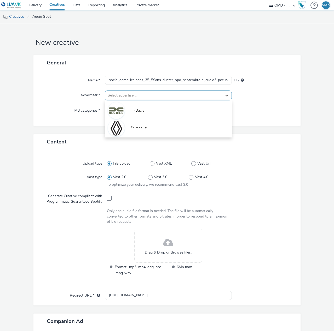
click at [125, 93] on div at bounding box center [163, 95] width 111 height 6
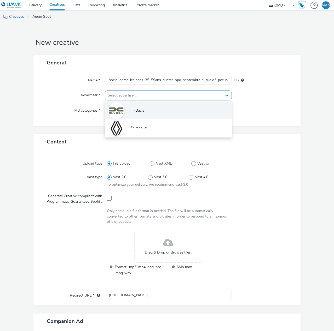
click at [120, 114] on img at bounding box center [116, 110] width 15 height 15
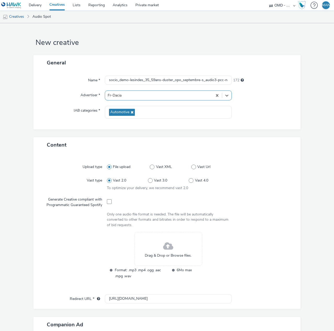
click at [156, 240] on div "Drag & Drop or Browse files." at bounding box center [168, 249] width 68 height 34
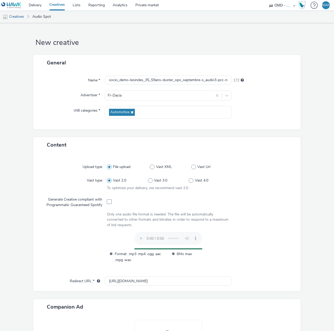
scroll to position [75, 0]
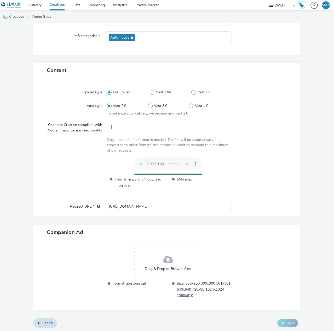
click at [157, 261] on div "Drag & Drop or Browse files." at bounding box center [168, 262] width 68 height 34
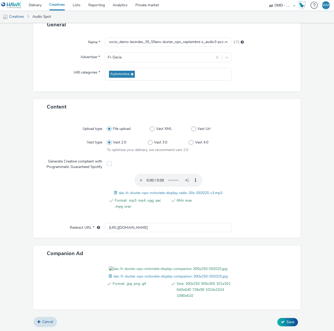
scroll to position [67, 0]
click at [147, 223] on input "http://www.dacia.fr" at bounding box center [168, 227] width 127 height 9
click at [147, 223] on input "[URL][DOMAIN_NAME]" at bounding box center [168, 227] width 127 height 9
paste input "s://[DOMAIN_NAME][URL]"
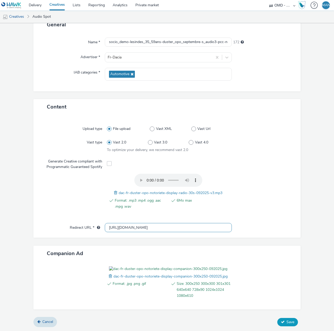
type input "[URL][DOMAIN_NAME]"
click at [282, 321] on button "Save" at bounding box center [287, 322] width 21 height 8
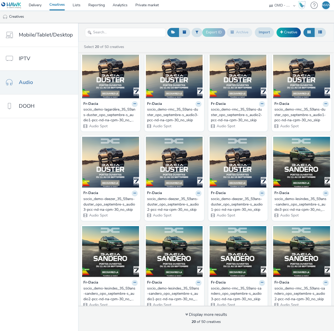
scroll to position [194, 0]
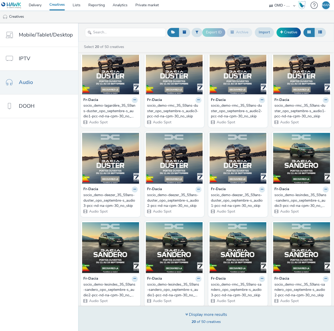
click at [187, 314] on div "Display more results" at bounding box center [206, 315] width 42 height 6
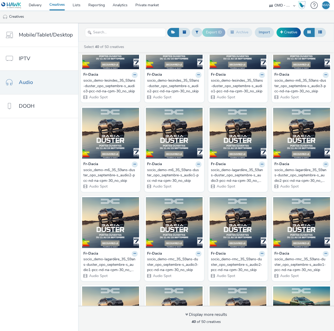
scroll to position [0, 0]
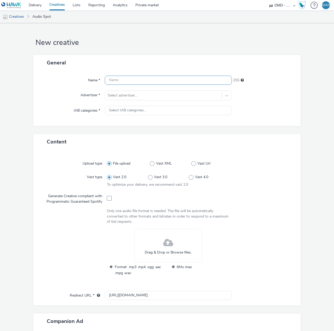
click at [164, 79] on input "text" at bounding box center [168, 80] width 127 height 9
paste input "contextual-spotify_incar_citroen-duster_opo_septembre-s_audio-pcc-nd-na-cpm-30_…"
type input "contextual-spotify_incar_citroen-duster_opo_septembre-s_audio-pcc-nd-na-cpm-30_…"
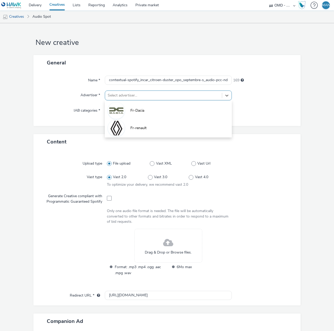
click at [167, 95] on div at bounding box center [163, 95] width 111 height 6
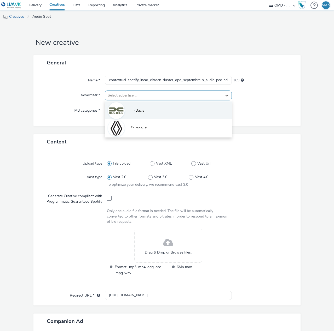
click at [156, 113] on li "Fr-Dacia" at bounding box center [168, 110] width 127 height 17
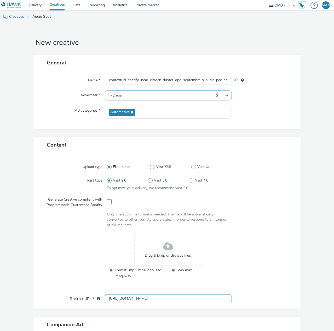
click at [133, 298] on input "[URL][DOMAIN_NAME]" at bounding box center [168, 299] width 127 height 9
paste input "s://[DOMAIN_NAME][URL]"
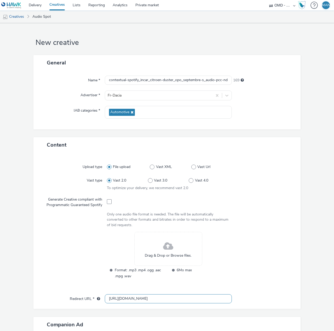
type input "[URL][DOMAIN_NAME]"
click at [213, 80] on input "contextual-spotify_incar_citroen-duster_opo_septembre-s_audio-pcc-nd-na-cpm-30_…" at bounding box center [168, 80] width 127 height 9
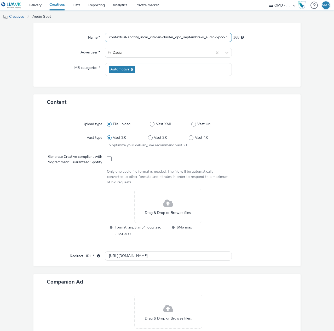
scroll to position [92, 0]
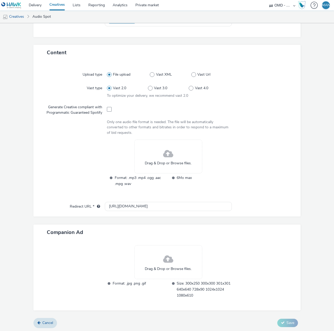
type input "contextual-spotify_incar_citroen-duster_opo_septembre-s_audio2-pcc-nd-na-cpm-30…"
click at [164, 159] on span at bounding box center [168, 154] width 10 height 14
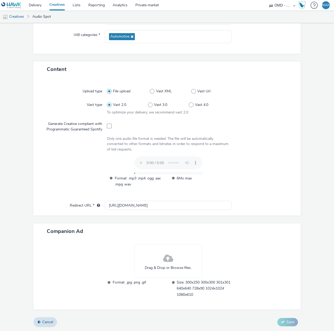
scroll to position [75, 0]
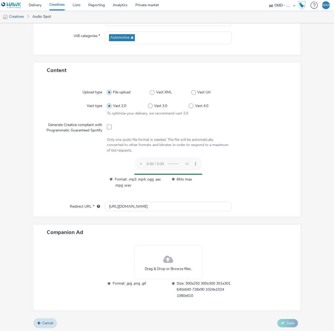
click at [152, 262] on div "Drag & Drop or Browse files." at bounding box center [168, 262] width 68 height 34
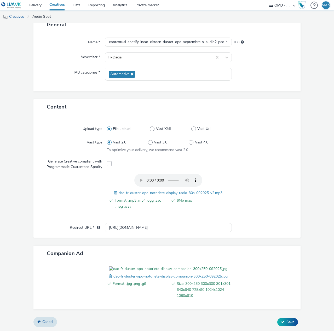
scroll to position [67, 0]
click at [286, 323] on span "Save" at bounding box center [290, 322] width 8 height 5
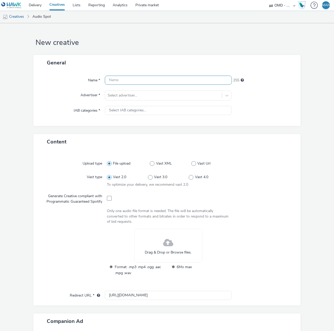
click at [136, 81] on input "text" at bounding box center [168, 80] width 127 height 9
paste input "contextual-spotify_incar_citroen-duster_opo_septembre-s_audio-pcc-nd-na-cpm-30_…"
type input "contextual-spotify_incar_citroen-duster_opo_septembre-s_audio-pcc-nd-na-cpm-30_…"
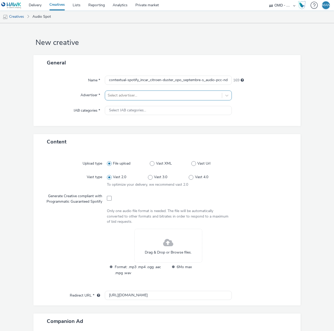
click at [153, 94] on div at bounding box center [163, 95] width 111 height 6
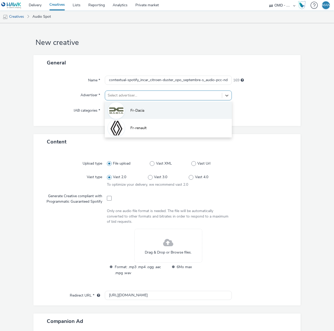
click at [152, 109] on li "Fr-Dacia" at bounding box center [168, 110] width 127 height 17
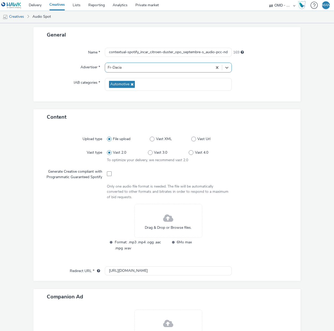
scroll to position [52, 0]
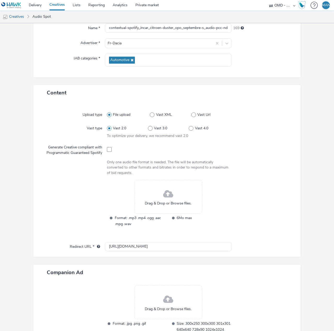
click at [146, 189] on div "Drag & Drop or Browse files." at bounding box center [168, 197] width 68 height 34
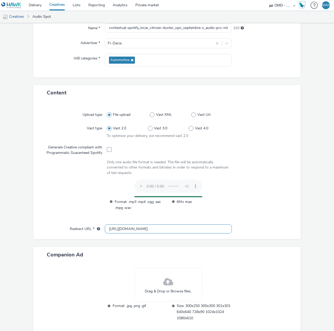
click at [151, 228] on input "[URL][DOMAIN_NAME]" at bounding box center [168, 229] width 127 height 9
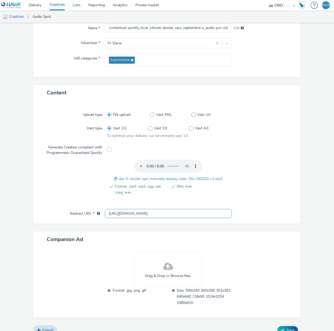
click at [159, 214] on input "[URL][DOMAIN_NAME]" at bounding box center [168, 213] width 127 height 9
paste input "s://[DOMAIN_NAME][URL]"
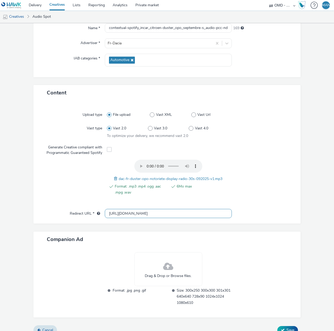
type input "[URL][DOMAIN_NAME]"
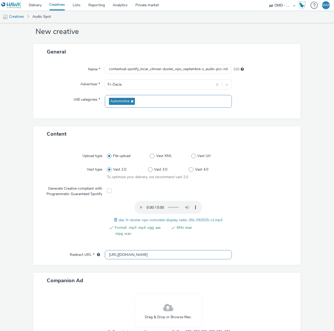
scroll to position [0, 0]
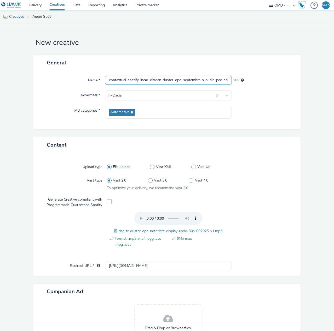
click at [192, 83] on input "contextual-spotify_incar_citroen-duster_opo_septembre-s_audio-pcc-nd-na-cpm-30_…" at bounding box center [168, 80] width 127 height 9
click at [213, 81] on input "contextual-spotify_incar_citroen-duster_opo_septembre-s_audio-pcc-nd-na-cpm-30_…" at bounding box center [168, 80] width 127 height 9
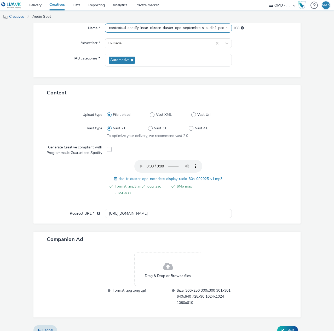
scroll to position [59, 0]
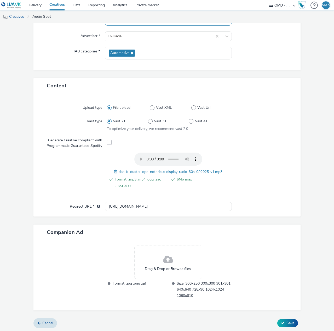
type input "contextual-spotify_incar_citroen-duster_opo_septembre-s_audio1-pcc-nd-na-cpm-30…"
click at [163, 270] on span "Drag & Drop or Browse files." at bounding box center [168, 269] width 47 height 5
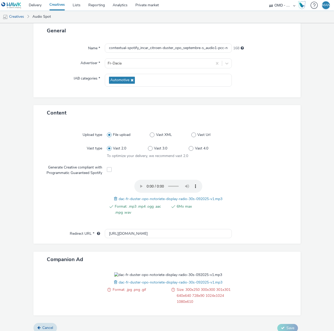
scroll to position [37, 0]
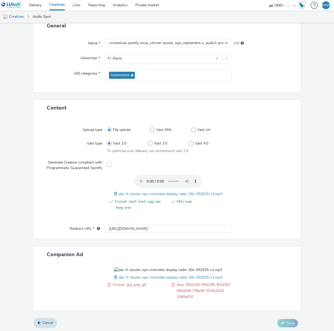
click at [114, 279] on span at bounding box center [116, 278] width 5 height 6
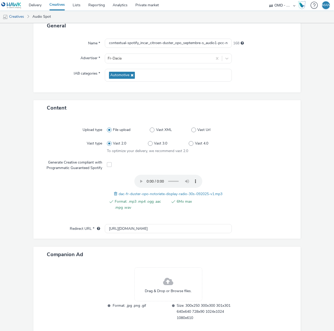
scroll to position [59, 0]
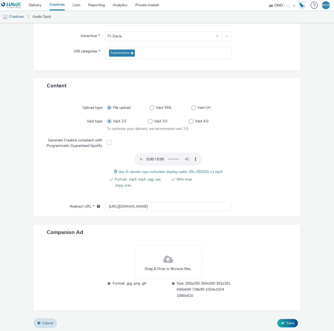
click at [155, 264] on div "Drag & Drop or Browse files." at bounding box center [168, 262] width 68 height 34
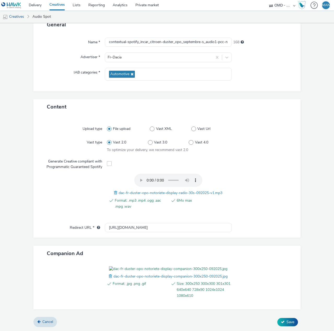
scroll to position [67, 0]
click at [282, 320] on button "Save" at bounding box center [287, 322] width 21 height 8
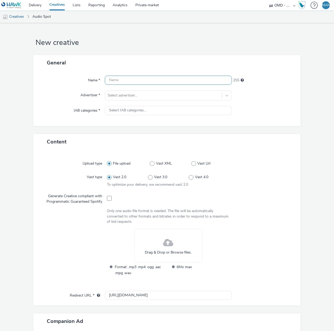
click at [180, 78] on input "text" at bounding box center [168, 80] width 127 height 9
paste input "contextual-spotify_incar_citroen-duster_opo_septembre-s_audio-pcc-nd-na-cpm-30_…"
type input "contextual-spotify_incar_citroen-duster_opo_septembre-s_audio-pcc-nd-na-cpm-30_…"
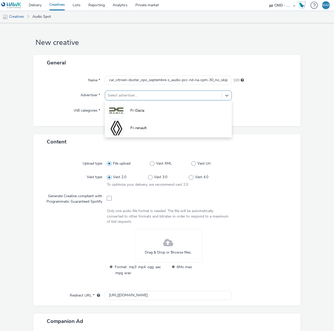
scroll to position [0, 0]
click at [146, 94] on div at bounding box center [163, 95] width 111 height 6
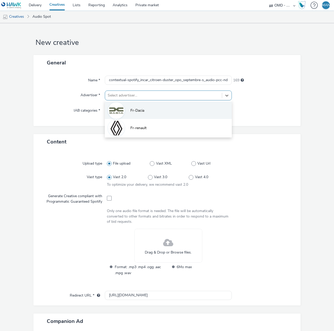
click at [142, 108] on span "Fr-Dacia" at bounding box center [137, 110] width 14 height 5
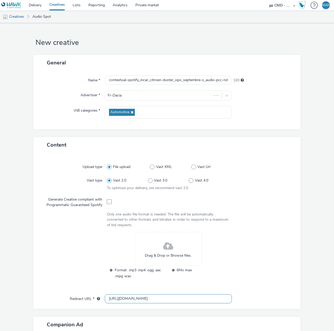
click at [174, 297] on input "[URL][DOMAIN_NAME]" at bounding box center [168, 299] width 127 height 9
paste input "s://[DOMAIN_NAME][URL]"
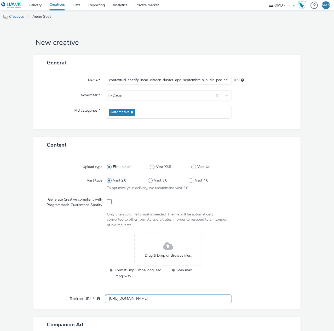
type input "[URL][DOMAIN_NAME]"
click at [212, 81] on input "contextual-spotify_incar_citroen-duster_opo_septembre-s_audio-pcc-nd-na-cpm-30_…" at bounding box center [168, 80] width 127 height 9
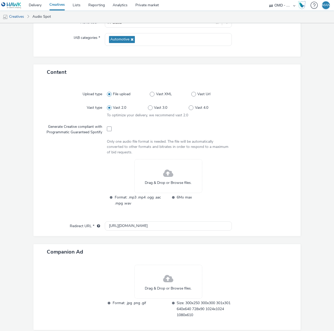
scroll to position [92, 0]
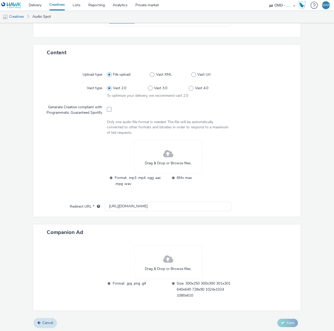
type input "contextual-spotify_incar_citroen-duster_opo_septembre-s_audio3-pcc-nd-na-cpm-30…"
click at [163, 160] on span at bounding box center [168, 154] width 10 height 14
click at [163, 261] on span at bounding box center [168, 260] width 10 height 14
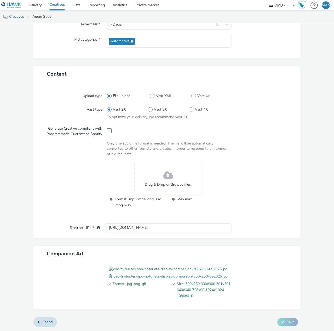
click at [154, 161] on div "Drag & Drop or Browse files." at bounding box center [168, 178] width 68 height 34
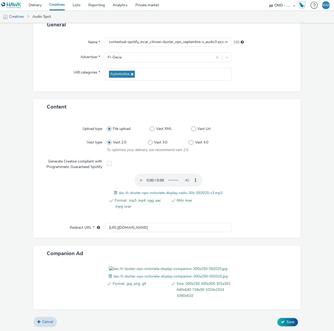
scroll to position [67, 0]
click at [282, 322] on button "Save" at bounding box center [287, 322] width 21 height 8
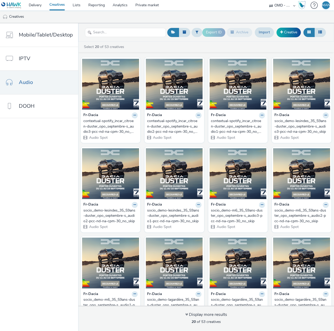
click at [166, 122] on div "contextual-spotify_incar_citroen-duster_opo_septembre-s_audio2-pcc-nd-na-cpm-30…" at bounding box center [173, 127] width 52 height 16
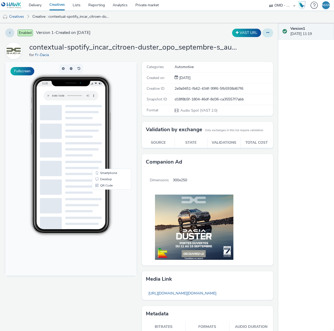
click at [266, 33] on icon at bounding box center [267, 33] width 3 height 4
click at [255, 43] on link "Edit" at bounding box center [253, 43] width 39 height 10
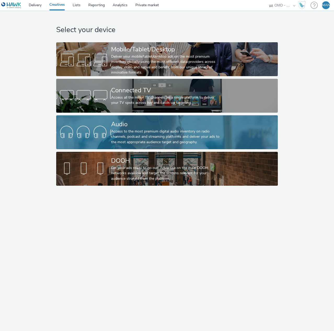
click at [130, 129] on div "Access to the most premium digital audio inventory on radio channels, podcast a…" at bounding box center [166, 137] width 110 height 16
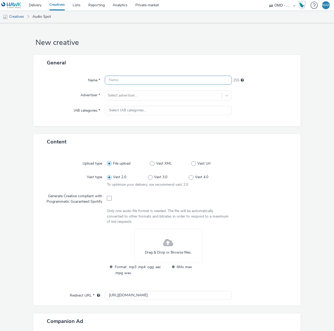
click at [158, 80] on input "text" at bounding box center [168, 80] width 127 height 9
paste input "socio_demo-spotify_35_59ans-duster_opo_septembre-s_audio-pcc-nd-na-cpm-30_no_sk…"
type input "socio_demo-spotify_35_59ans-duster_opo_septembre-s_audio-pcc-nd-na-cpm-30_no_sk…"
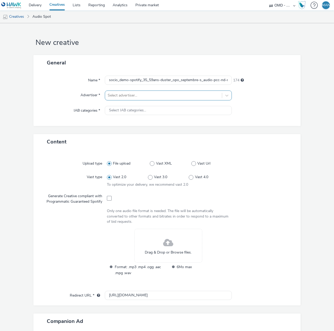
click at [132, 96] on div at bounding box center [163, 95] width 111 height 6
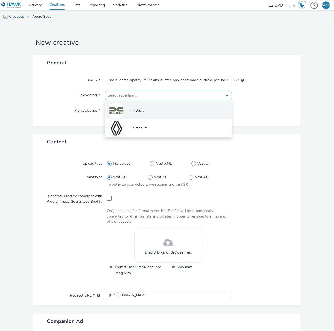
click at [130, 110] on span "Fr-Dacia" at bounding box center [137, 110] width 14 height 5
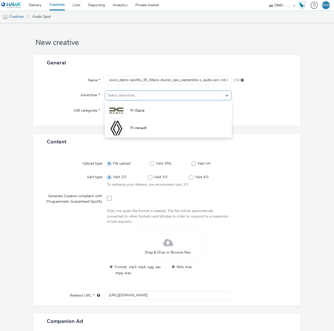
type input "[URL][DOMAIN_NAME]"
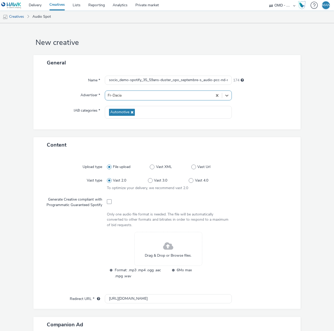
click at [143, 240] on div "Drag & Drop or Browse files." at bounding box center [168, 249] width 68 height 34
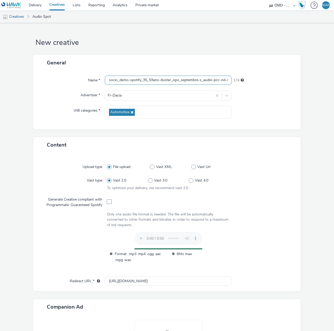
click at [211, 80] on input "socio_demo-spotify_35_59ans-duster_opo_septembre-s_audio-pcc-nd-na-cpm-30_no_sk…" at bounding box center [168, 80] width 127 height 9
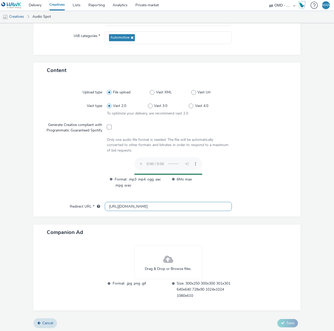
scroll to position [59, 0]
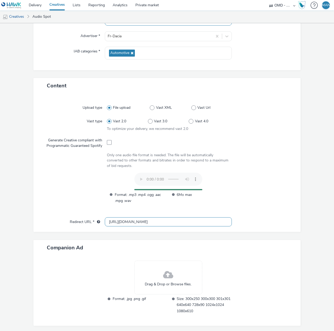
type input "socio_demo-spotify_35_59ans-duster_opo_septembre-s_audio1-pcc-nd-na-cpm-30_no_s…"
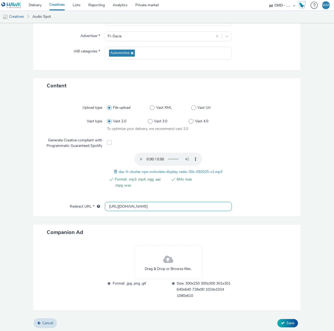
click at [140, 210] on input "[URL][DOMAIN_NAME]" at bounding box center [168, 206] width 127 height 9
paste input "s://www.dacia.fr/gamme-electrique-et-hybride/duster-suv.html?utm_medium=display…"
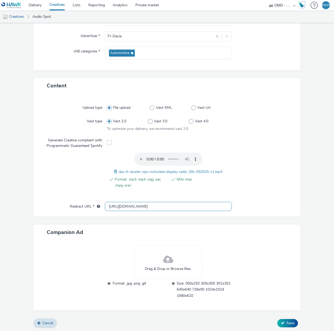
type input "https://www.dacia.fr/gamme-electrique-et-hybride/duster-suv.html?utm_medium=dis…"
click at [174, 262] on div "Drag & Drop or Browse files." at bounding box center [168, 262] width 68 height 34
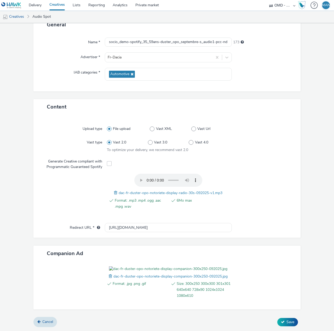
scroll to position [67, 0]
click at [281, 321] on button "Save" at bounding box center [287, 322] width 21 height 8
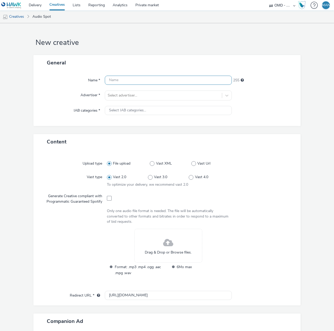
click at [182, 80] on input "text" at bounding box center [168, 80] width 127 height 9
paste input "socio_demo-spotify_35_59ans-duster_opo_septembre-s_audio-pcc-nd-na-cpm-30_no_sk…"
click at [210, 80] on input "socio_demo-spotify_35_59ans-duster_opo_septembre-s_audio-pcc-nd-na-cpm-30_no_sk…" at bounding box center [168, 80] width 127 height 9
type input "socio_demo-spotify_35_59ans-duster_opo_septembre-s_audio2-pcc-nd-na-cpm-30_no_s…"
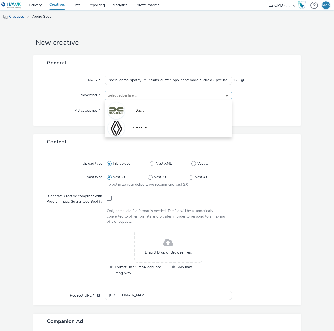
click at [140, 96] on div at bounding box center [163, 95] width 111 height 6
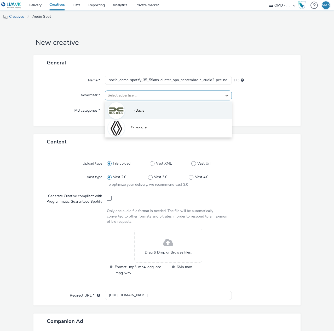
click at [139, 109] on span "Fr-Dacia" at bounding box center [137, 110] width 14 height 5
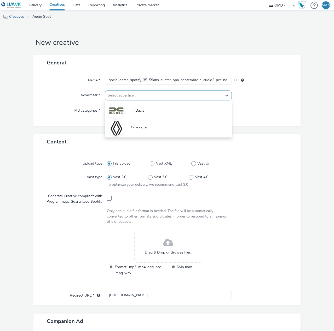
type input "http://www.dacia.fr"
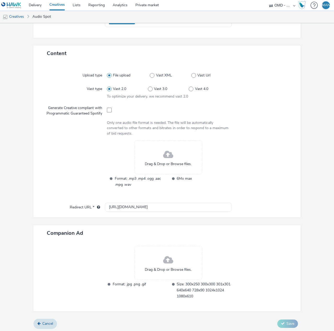
scroll to position [92, 0]
click at [158, 155] on div "Drag & Drop or Browse files." at bounding box center [168, 157] width 68 height 34
click at [164, 264] on span at bounding box center [168, 260] width 10 height 14
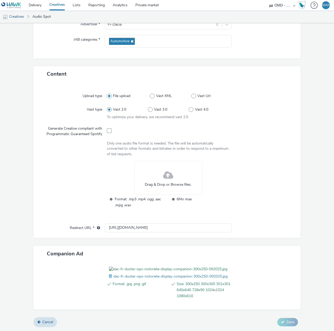
click at [158, 161] on div "Drag & Drop or Browse files." at bounding box center [168, 178] width 68 height 34
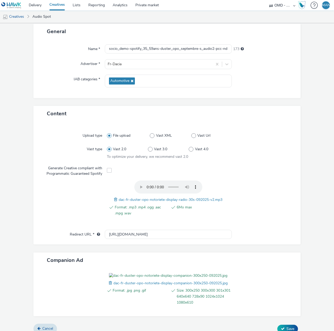
scroll to position [67, 0]
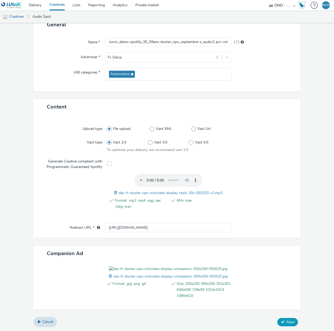
click at [278, 319] on button "Save" at bounding box center [287, 322] width 21 height 8
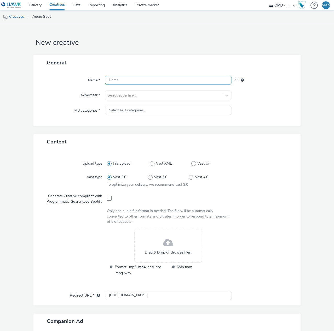
click at [176, 83] on input "text" at bounding box center [168, 80] width 127 height 9
paste input "socio_demo-spotify_35_59ans-duster_opo_septembre-s_audio-pcc-nd-na-cpm-30_no_sk…"
click at [210, 80] on input "socio_demo-spotify_35_59ans-duster_opo_septembre-s_audio-pcc-nd-na-cpm-30_no_sk…" at bounding box center [168, 80] width 127 height 9
type input "socio_demo-spotify_35_59ans-duster_opo_septembre-s_audio3-pcc-nd-na-cpm-30_no_s…"
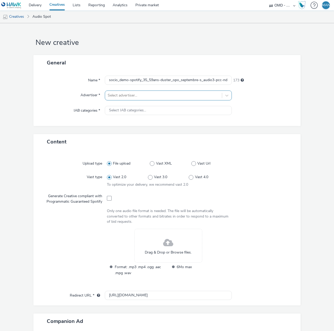
click at [163, 96] on div at bounding box center [163, 95] width 111 height 6
click at [158, 108] on li "Fr-Dacia" at bounding box center [168, 110] width 127 height 17
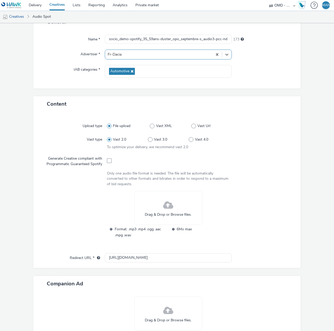
scroll to position [78, 0]
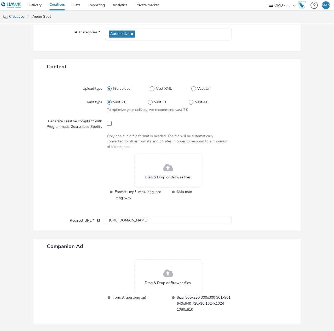
click at [163, 170] on span at bounding box center [168, 168] width 10 height 14
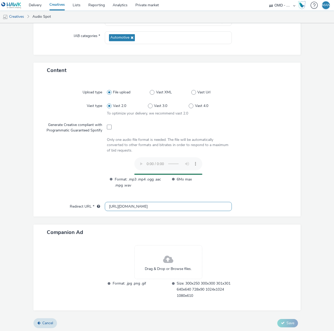
click at [128, 205] on input "http://www.dacia.fr" at bounding box center [168, 206] width 127 height 9
click at [129, 204] on input "http://www.dacia.fr" at bounding box center [168, 206] width 127 height 9
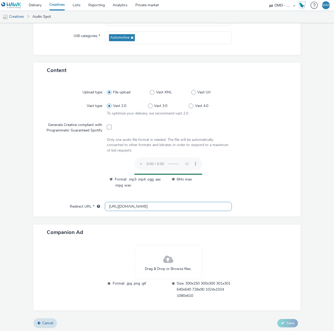
scroll to position [59, 0]
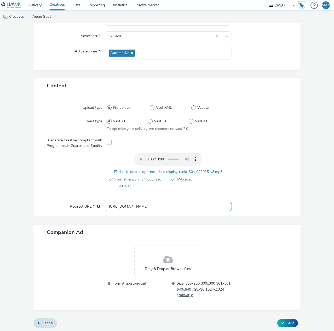
paste input "s://www.dacia.fr/gamme-electrique-et-hybride/duster-suv.html?utm_medium=display…"
type input "https://www.dacia.fr/gamme-electrique-et-hybride/duster-suv.html?utm_medium=dis…"
click at [163, 267] on span "Drag & Drop or Browse files." at bounding box center [168, 269] width 47 height 5
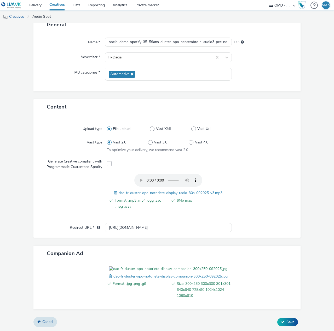
scroll to position [67, 0]
click at [281, 320] on button "Save" at bounding box center [287, 322] width 21 height 8
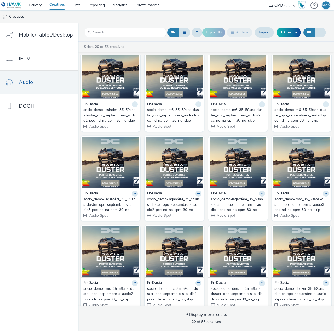
scroll to position [194, 0]
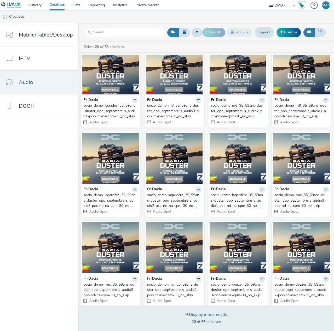
click at [205, 315] on div "Display more results" at bounding box center [206, 315] width 42 height 6
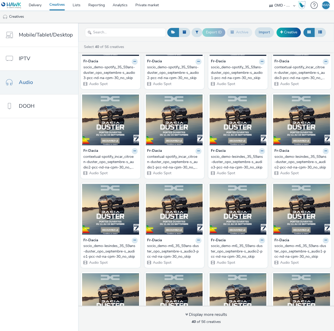
scroll to position [0, 0]
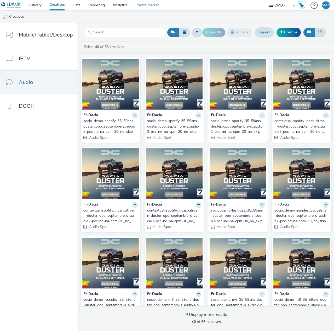
click at [139, 4] on link "Private market" at bounding box center [146, 5] width 31 height 10
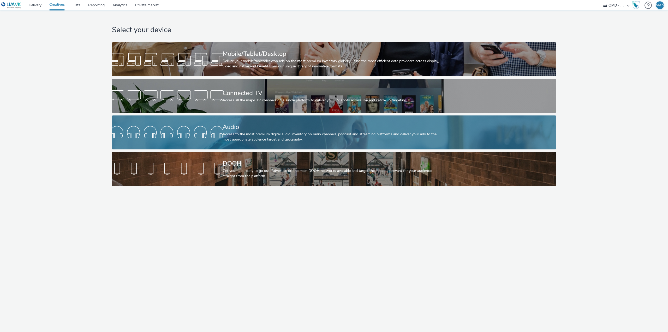
click at [248, 132] on div "Access to the most premium digital audio inventory on radio channels, podcast a…" at bounding box center [333, 137] width 221 height 11
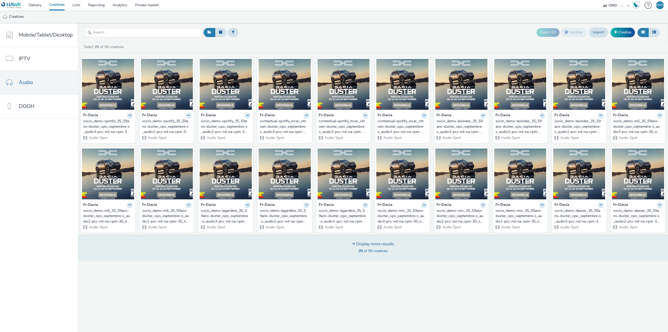
click at [367, 246] on div "Display more results 20 of 56 creatives" at bounding box center [373, 248] width 42 height 14
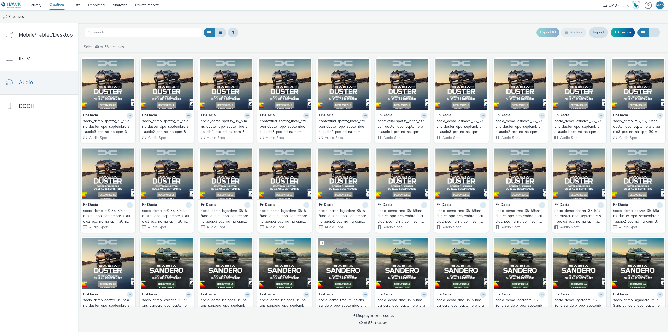
click at [343, 270] on img at bounding box center [344, 263] width 52 height 51
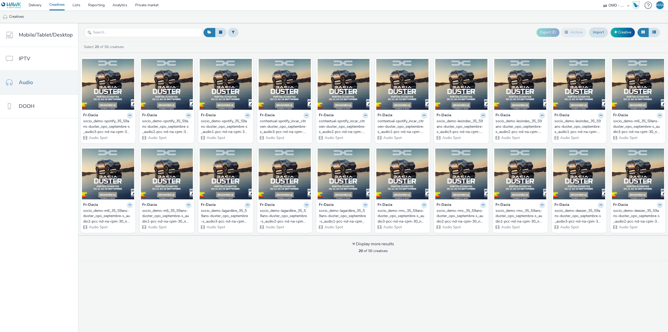
click at [17, 5] on img at bounding box center [11, 5] width 20 height 7
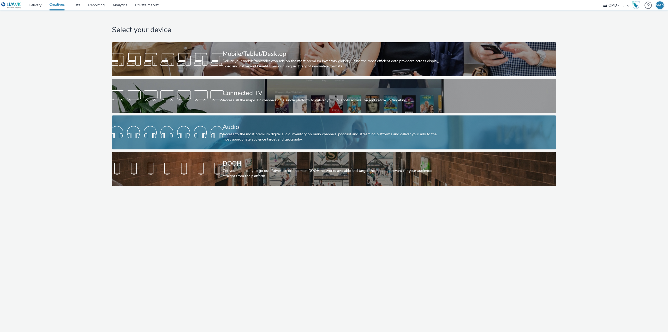
click at [211, 135] on div at bounding box center [167, 132] width 111 height 17
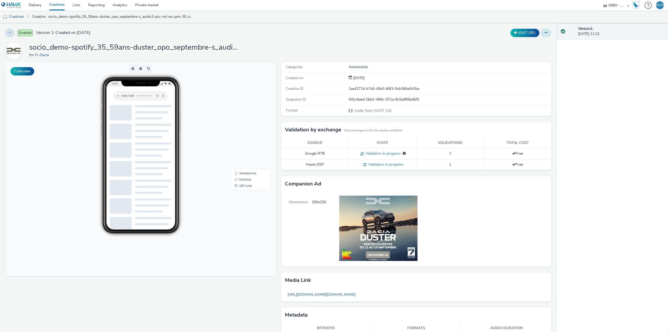
click at [541, 33] on button at bounding box center [546, 32] width 11 height 9
click at [530, 44] on link "Edit" at bounding box center [532, 43] width 39 height 10
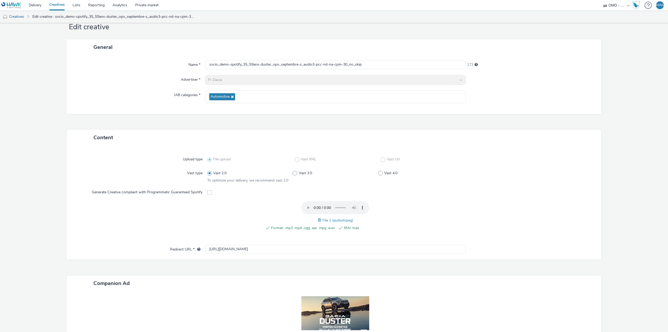
scroll to position [75, 0]
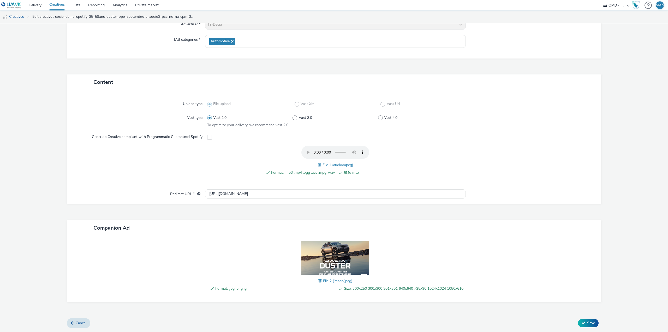
click at [208, 135] on span at bounding box center [209, 137] width 5 height 5
click at [209, 135] on span at bounding box center [209, 137] width 5 height 5
click at [209, 134] on label at bounding box center [209, 136] width 5 height 5
click at [208, 135] on span at bounding box center [209, 137] width 5 height 5
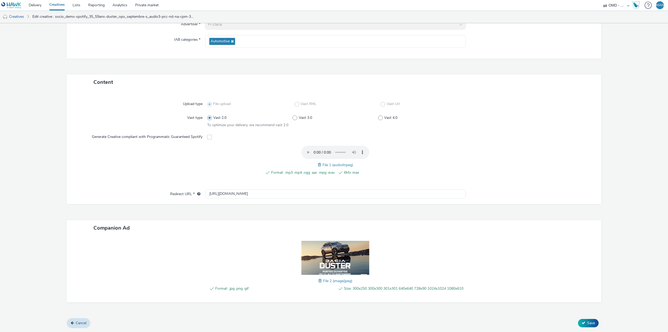
click at [207, 134] on div at bounding box center [335, 136] width 257 height 9
click at [207, 135] on span at bounding box center [209, 137] width 5 height 5
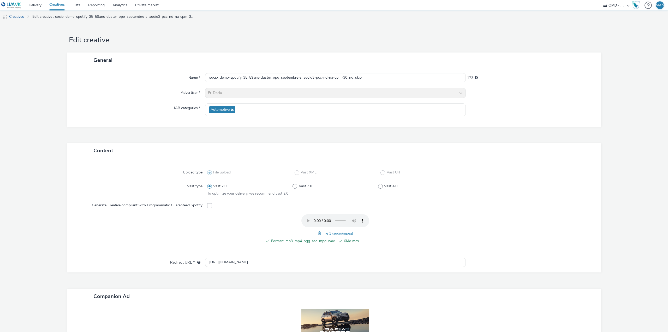
scroll to position [0, 0]
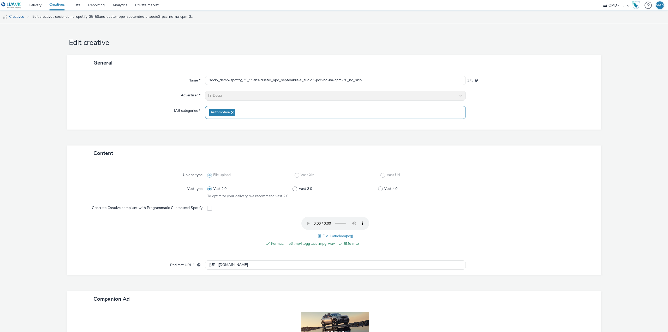
click at [363, 110] on div "Automotive" at bounding box center [335, 112] width 261 height 13
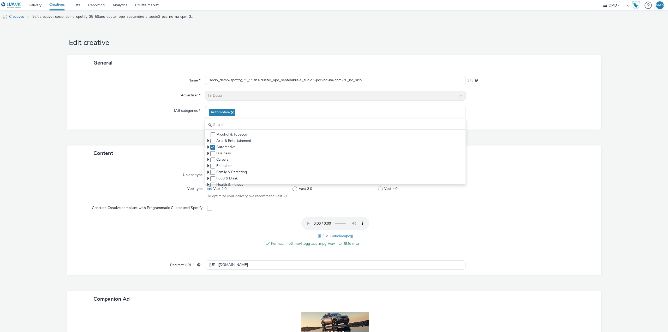
click at [568, 130] on div "General Name * socio_demo-spotify_35_59ans-duster_opo_septembre-s_audio3-pcc-nd…" at bounding box center [334, 100] width 535 height 90
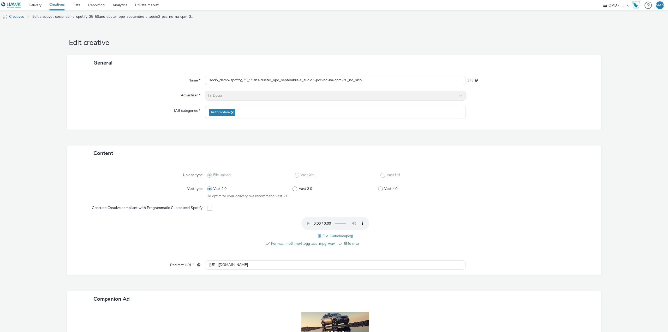
click at [208, 208] on span at bounding box center [209, 208] width 5 height 5
click at [379, 80] on input "socio_demo-spotify_35_59ans-duster_opo_septembre-s_audio3-pcc-nd-na-cpm-30_no_s…" at bounding box center [335, 80] width 261 height 9
click at [208, 207] on span at bounding box center [209, 208] width 5 height 5
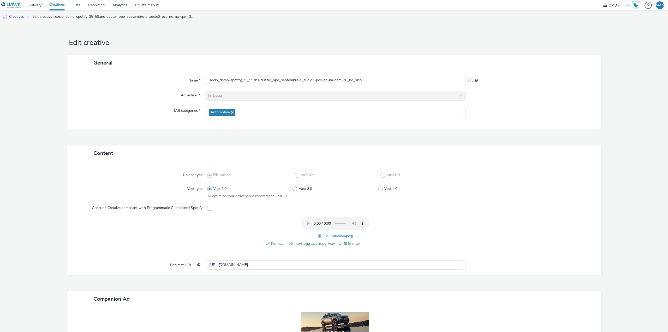
click at [318, 235] on span at bounding box center [320, 236] width 5 height 6
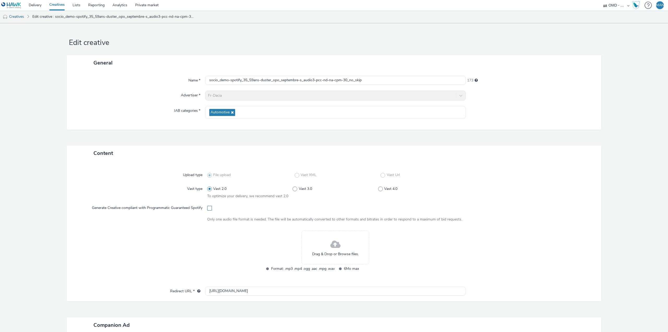
click at [209, 209] on span at bounding box center [209, 208] width 5 height 5
click at [311, 240] on div "Drag & Drop or Browse files." at bounding box center [336, 247] width 68 height 34
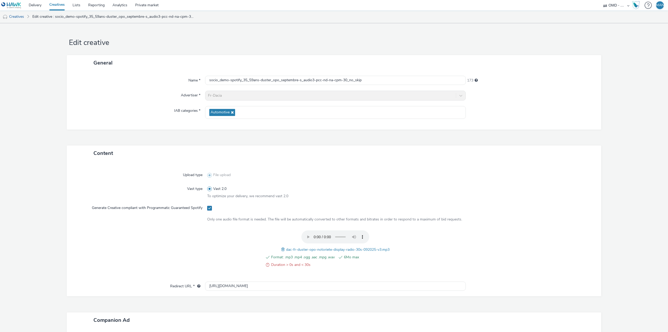
click at [207, 208] on span at bounding box center [209, 208] width 5 height 5
checkbox input "false"
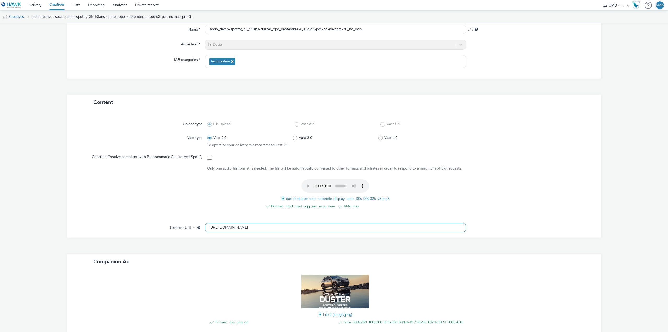
scroll to position [89, 0]
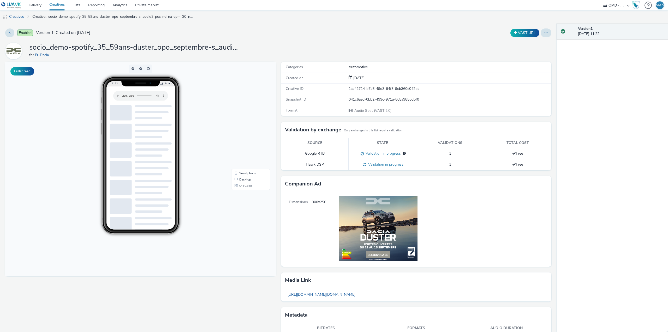
click at [226, 265] on body "11:33 Smartphone Desktop QR Code" at bounding box center [140, 169] width 271 height 214
